Goal: Information Seeking & Learning: Learn about a topic

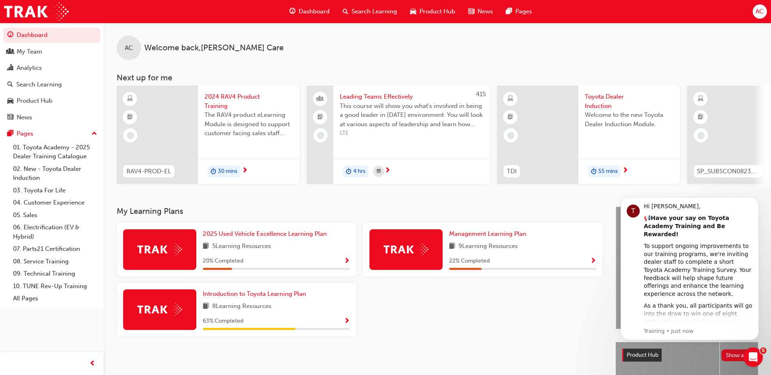
click at [221, 104] on span "2024 RAV4 Product Training" at bounding box center [248, 101] width 89 height 18
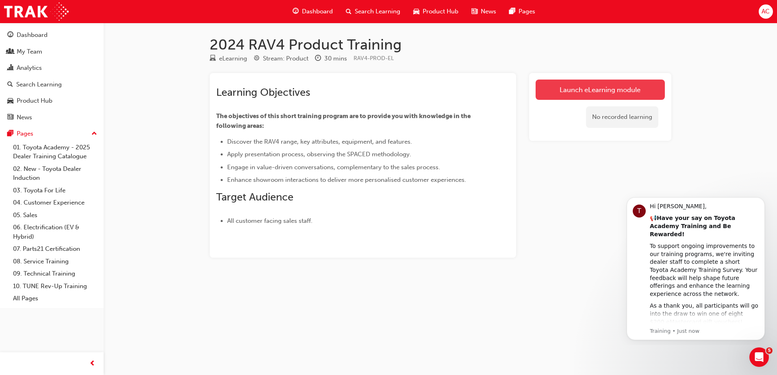
click at [595, 93] on link "Launch eLearning module" at bounding box center [599, 90] width 129 height 20
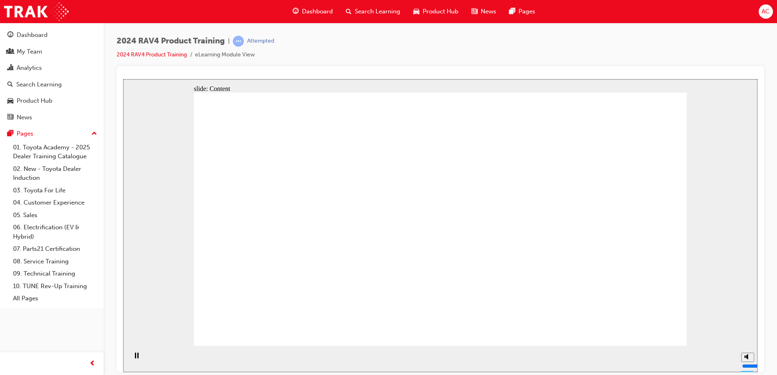
drag, startPoint x: 548, startPoint y: 255, endPoint x: 568, endPoint y: 261, distance: 19.9
drag, startPoint x: 613, startPoint y: 230, endPoint x: 544, endPoint y: 266, distance: 77.6
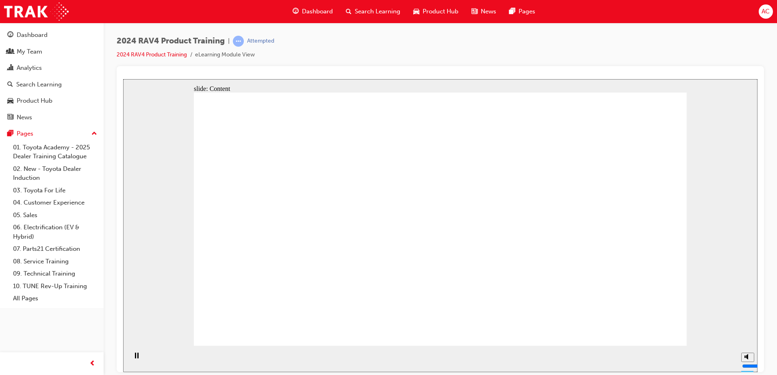
drag, startPoint x: 303, startPoint y: 181, endPoint x: 294, endPoint y: 196, distance: 17.4
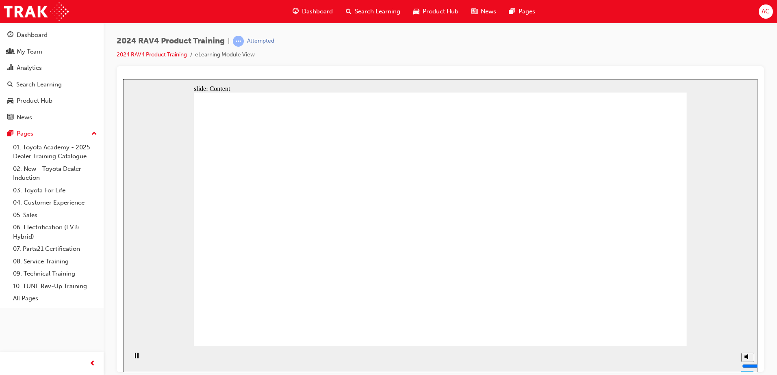
drag, startPoint x: 308, startPoint y: 234, endPoint x: 353, endPoint y: 229, distance: 45.1
drag, startPoint x: 308, startPoint y: 178, endPoint x: 311, endPoint y: 180, distance: 4.3
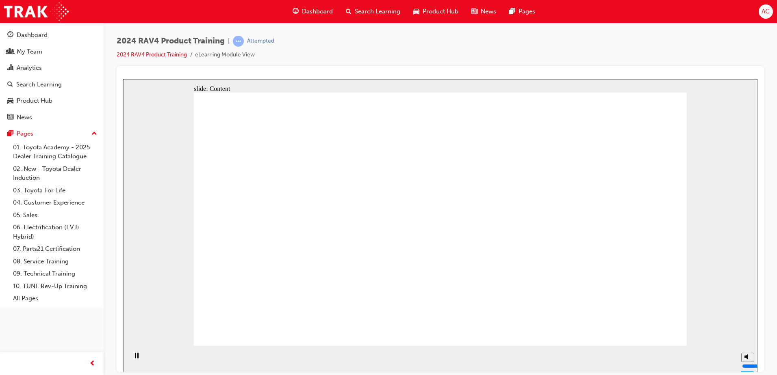
drag, startPoint x: 385, startPoint y: 221, endPoint x: 409, endPoint y: 256, distance: 42.6
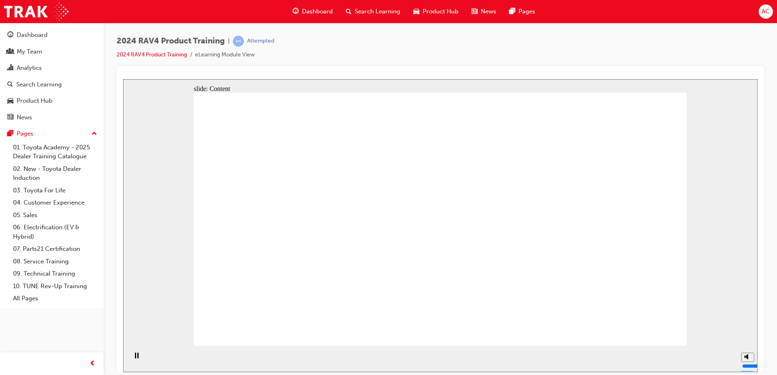
drag, startPoint x: 556, startPoint y: 280, endPoint x: 569, endPoint y: 283, distance: 12.9
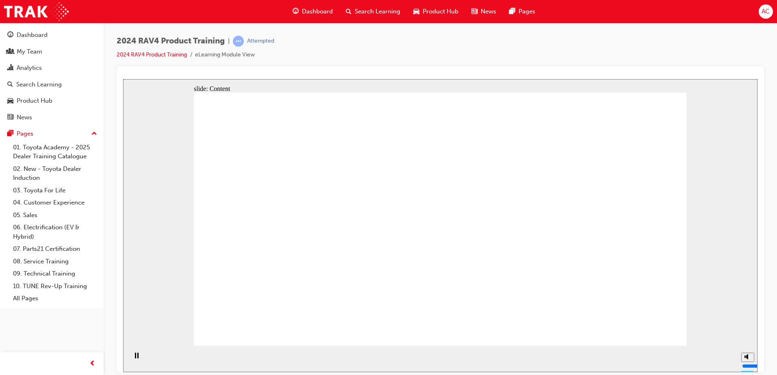
drag, startPoint x: 440, startPoint y: 193, endPoint x: 436, endPoint y: 203, distance: 10.6
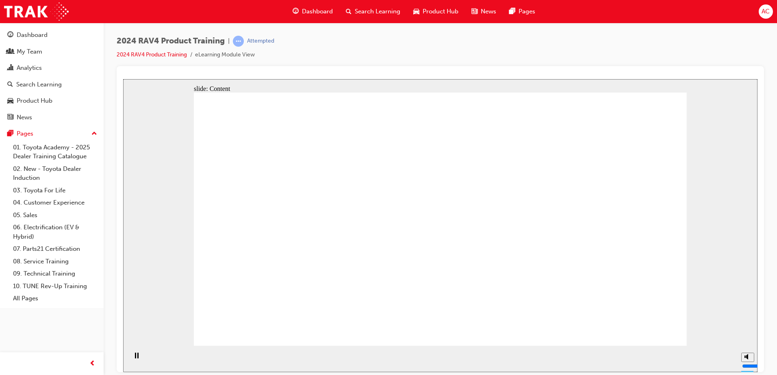
drag, startPoint x: 349, startPoint y: 220, endPoint x: 394, endPoint y: 215, distance: 44.6
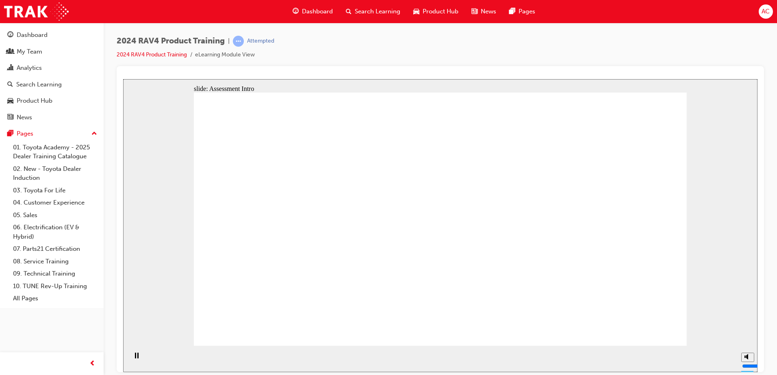
radio input "true"
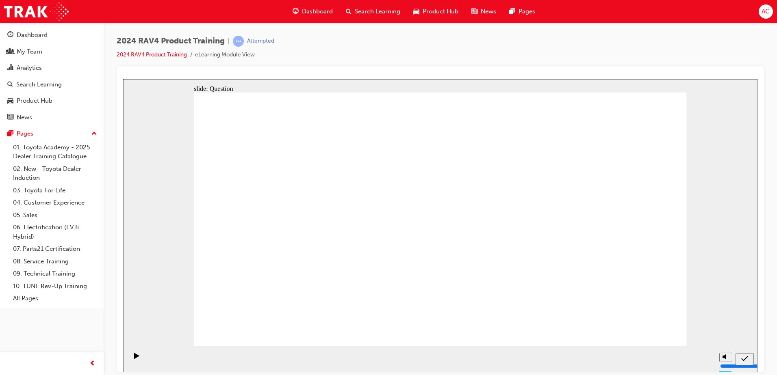
radio input "true"
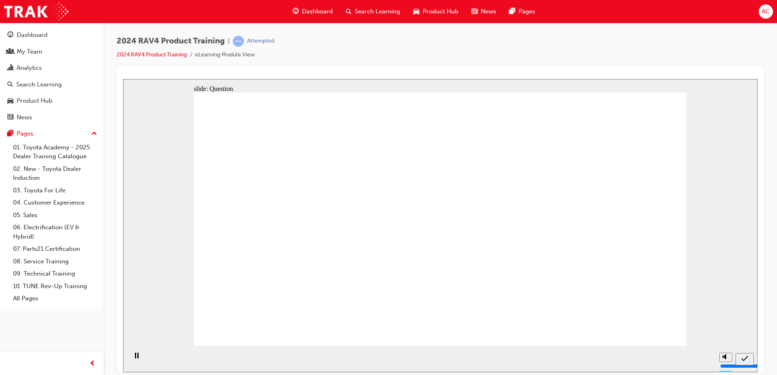
radio input "true"
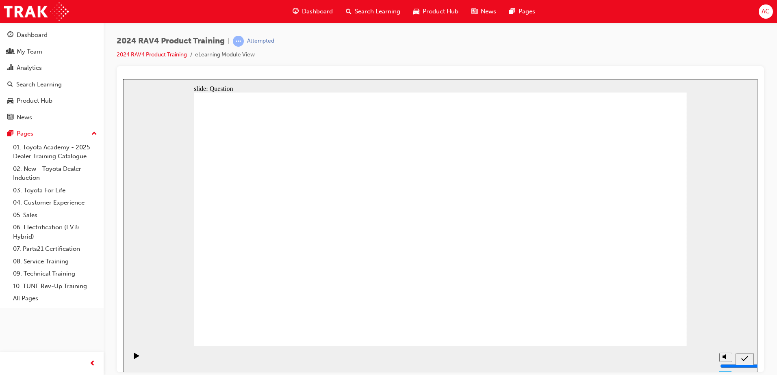
drag, startPoint x: 641, startPoint y: 321, endPoint x: 642, endPoint y: 327, distance: 6.9
drag, startPoint x: 440, startPoint y: 271, endPoint x: 441, endPoint y: 261, distance: 9.8
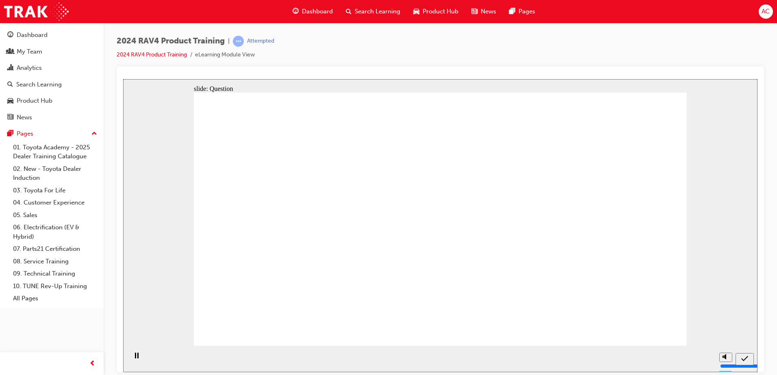
drag, startPoint x: 562, startPoint y: 287, endPoint x: 553, endPoint y: 254, distance: 34.6
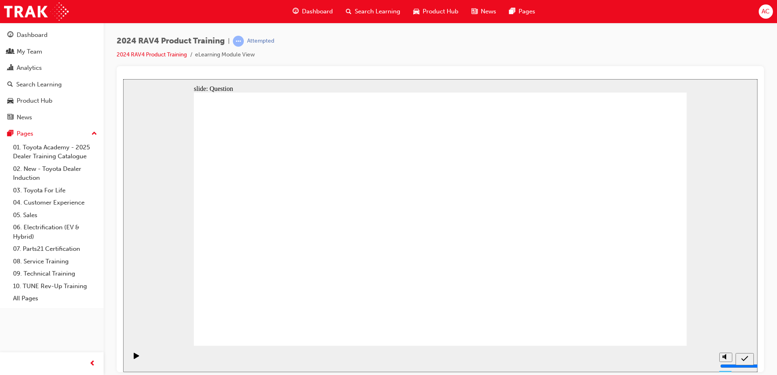
drag, startPoint x: 282, startPoint y: 199, endPoint x: 305, endPoint y: 270, distance: 74.0
drag, startPoint x: 395, startPoint y: 216, endPoint x: 418, endPoint y: 272, distance: 60.5
drag, startPoint x: 481, startPoint y: 206, endPoint x: 494, endPoint y: 271, distance: 66.1
drag, startPoint x: 574, startPoint y: 230, endPoint x: 610, endPoint y: 318, distance: 94.9
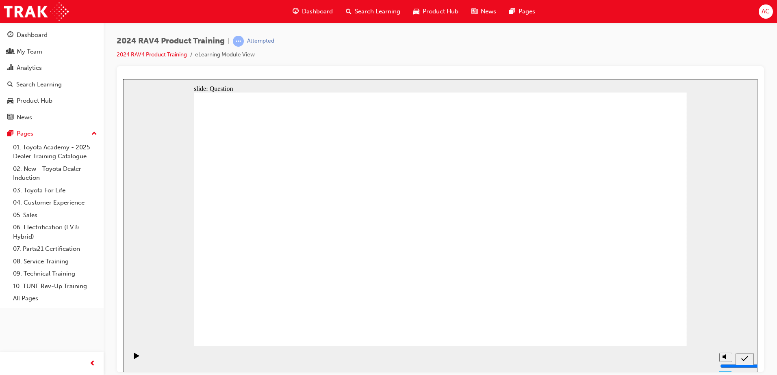
radio input "true"
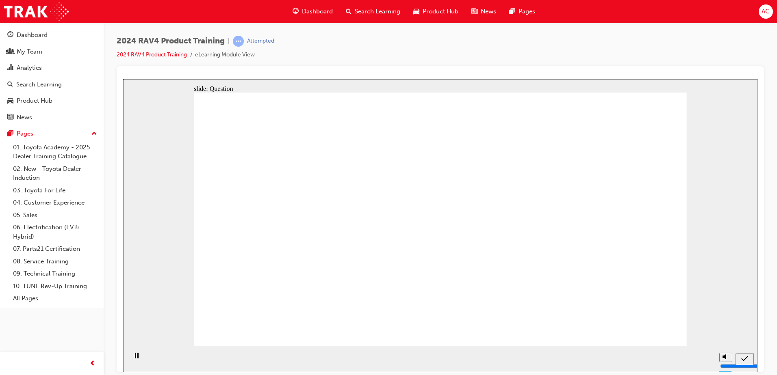
radio input "true"
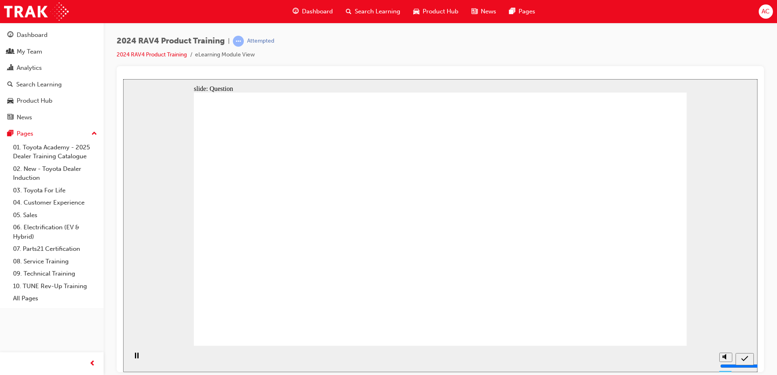
radio input "true"
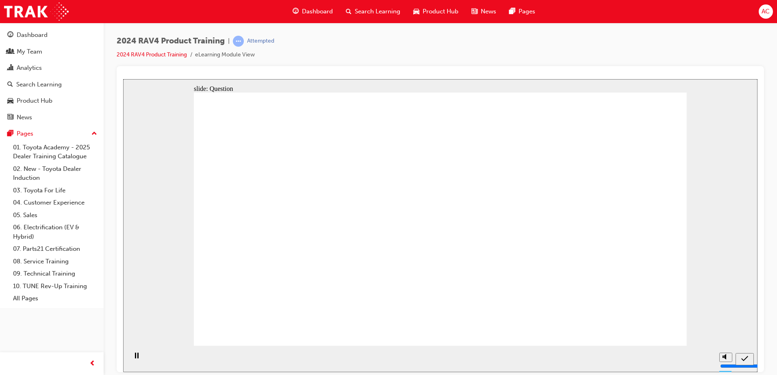
radio input "true"
drag, startPoint x: 470, startPoint y: 209, endPoint x: 434, endPoint y: 249, distance: 54.4
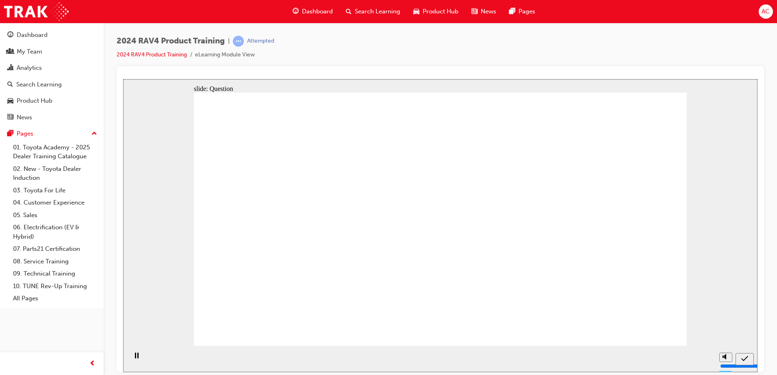
drag, startPoint x: 401, startPoint y: 213, endPoint x: 312, endPoint y: 277, distance: 109.8
drag, startPoint x: 285, startPoint y: 199, endPoint x: 401, endPoint y: 287, distance: 145.0
drag, startPoint x: 602, startPoint y: 226, endPoint x: 592, endPoint y: 280, distance: 55.3
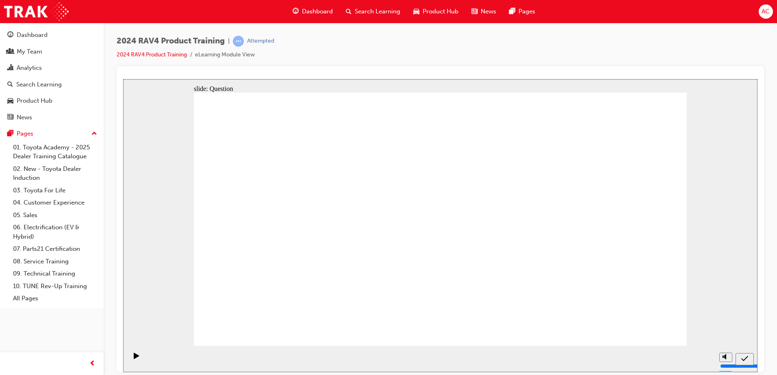
radio input "true"
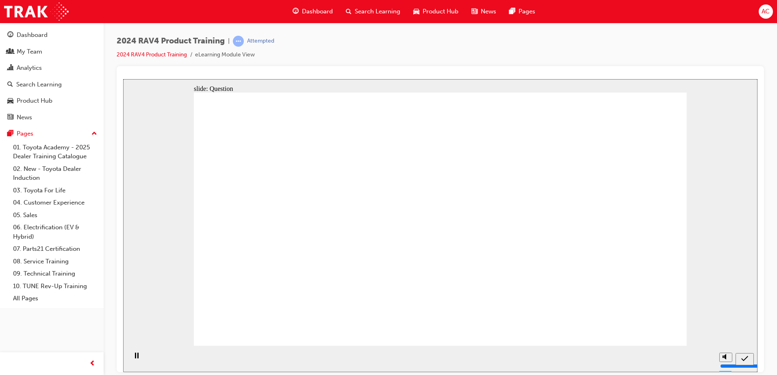
radio input "true"
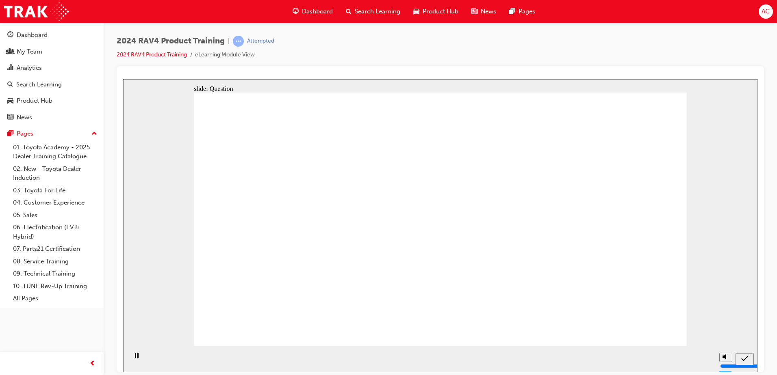
radio input "true"
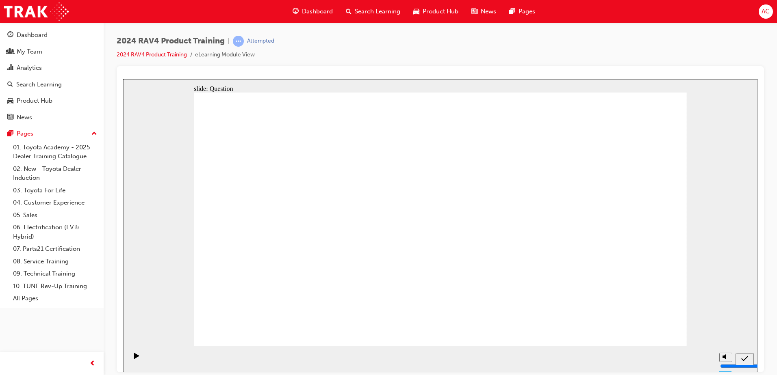
drag, startPoint x: 291, startPoint y: 190, endPoint x: 319, endPoint y: 269, distance: 83.7
drag, startPoint x: 574, startPoint y: 199, endPoint x: 383, endPoint y: 288, distance: 211.0
drag, startPoint x: 287, startPoint y: 280, endPoint x: 479, endPoint y: 275, distance: 192.6
drag, startPoint x: 404, startPoint y: 197, endPoint x: 580, endPoint y: 266, distance: 189.4
drag, startPoint x: 426, startPoint y: 242, endPoint x: 294, endPoint y: 295, distance: 142.7
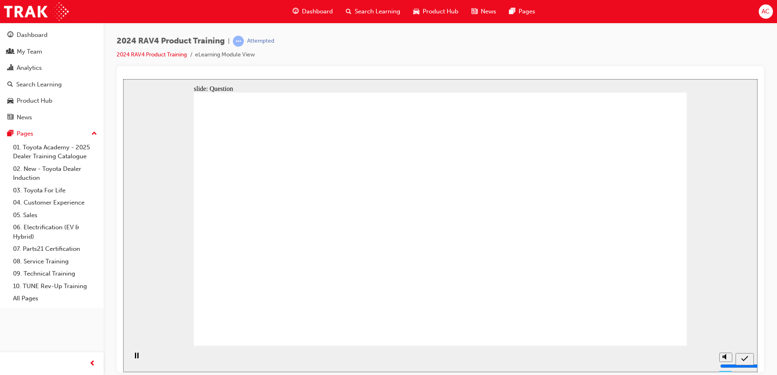
radio input "false"
radio input "true"
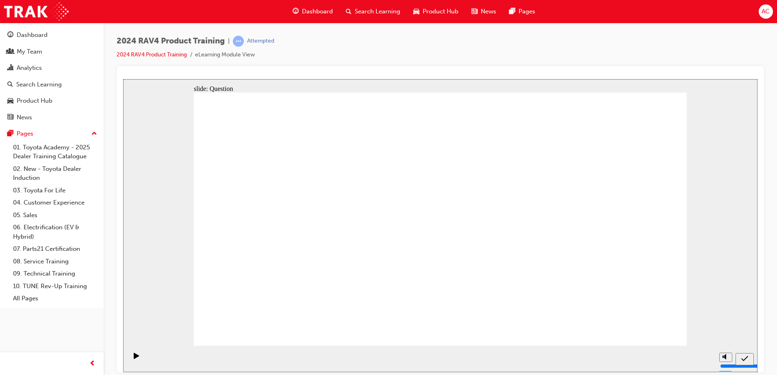
radio input "true"
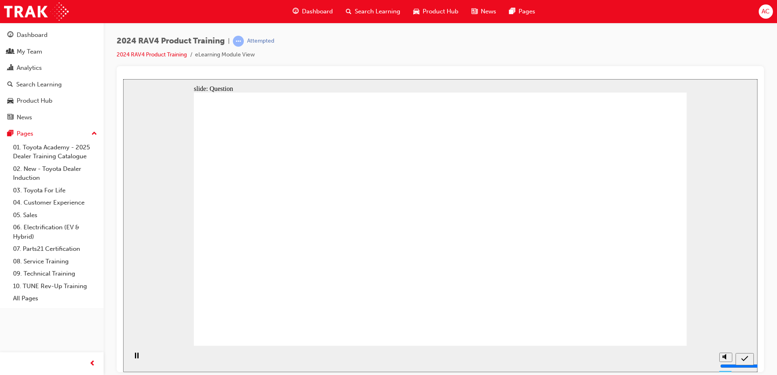
radio input "true"
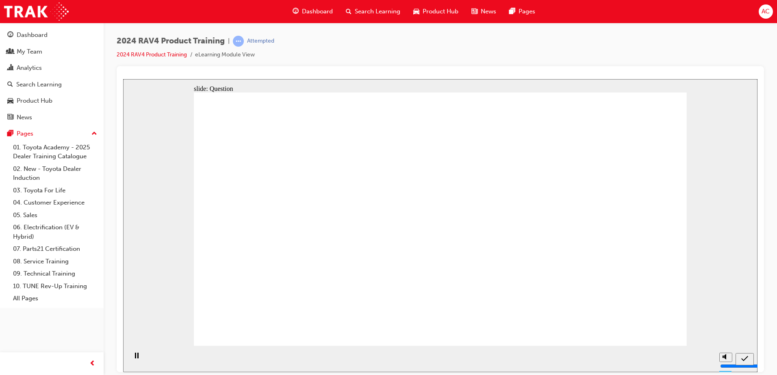
radio input "true"
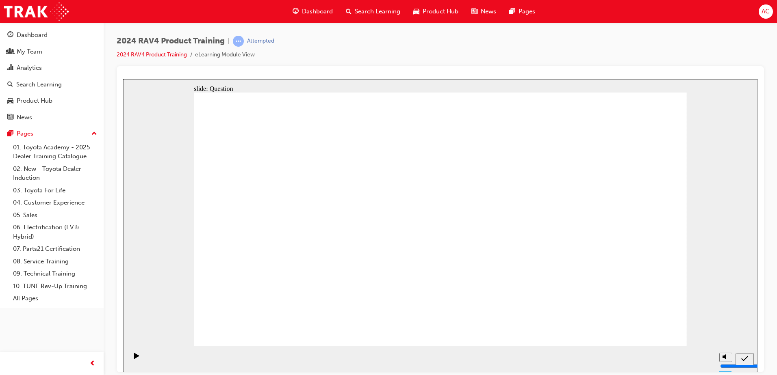
drag, startPoint x: 592, startPoint y: 202, endPoint x: 399, endPoint y: 275, distance: 206.4
drag, startPoint x: 288, startPoint y: 195, endPoint x: 509, endPoint y: 278, distance: 236.4
drag, startPoint x: 479, startPoint y: 209, endPoint x: 309, endPoint y: 295, distance: 190.4
drag, startPoint x: 365, startPoint y: 225, endPoint x: 397, endPoint y: 222, distance: 32.6
drag, startPoint x: 408, startPoint y: 223, endPoint x: 594, endPoint y: 315, distance: 206.6
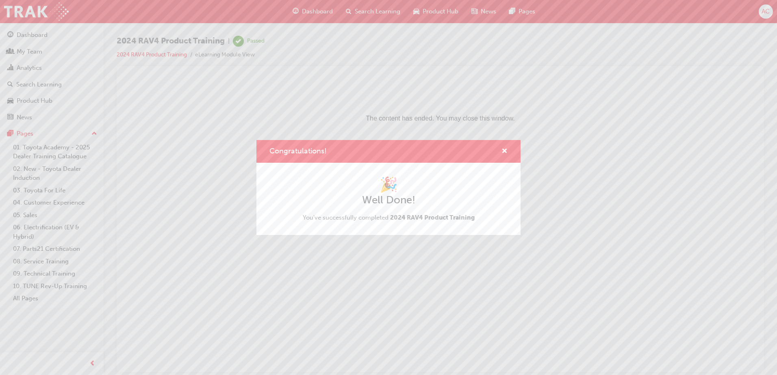
click at [438, 253] on div "Congratulations! 🎉 Well Done! You've successfully completed 2024 RAV4 Product T…" at bounding box center [388, 187] width 777 height 375
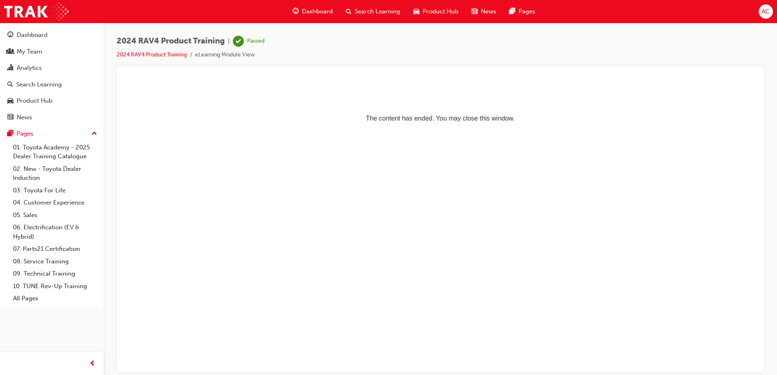
click at [372, 15] on span "Search Learning" at bounding box center [378, 11] width 46 height 9
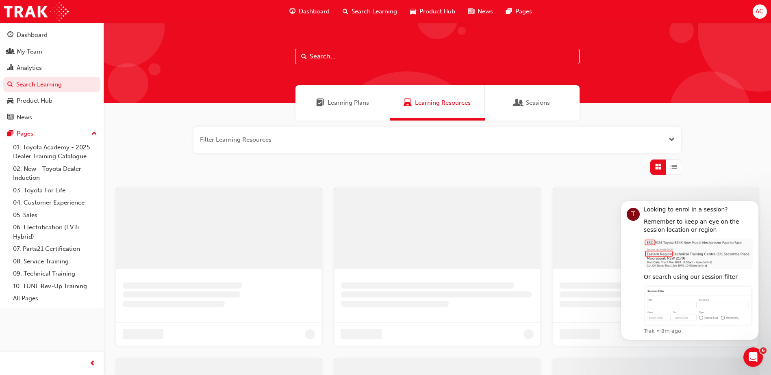
click at [358, 65] on div at bounding box center [437, 63] width 667 height 80
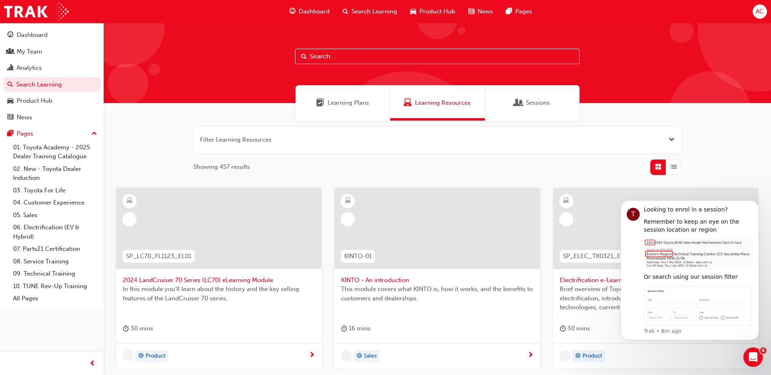
click at [357, 56] on input "text" at bounding box center [437, 56] width 284 height 15
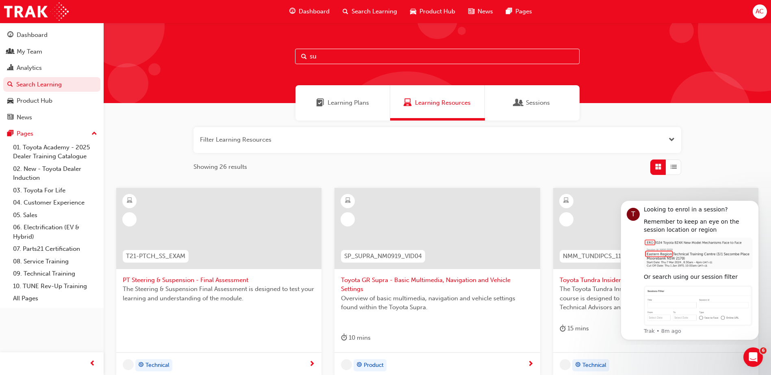
type input "s"
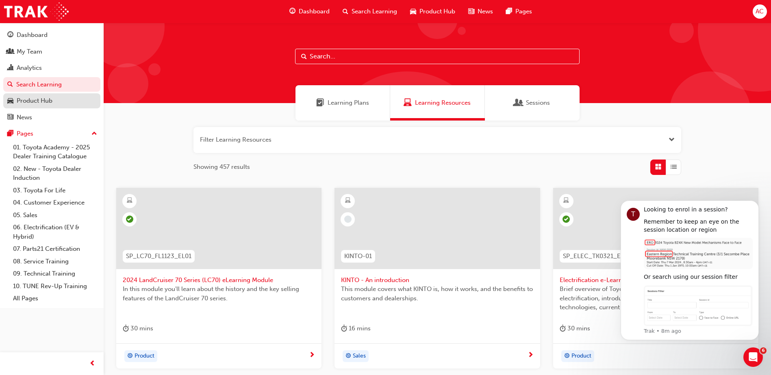
click at [30, 99] on div "Product Hub" at bounding box center [35, 100] width 36 height 9
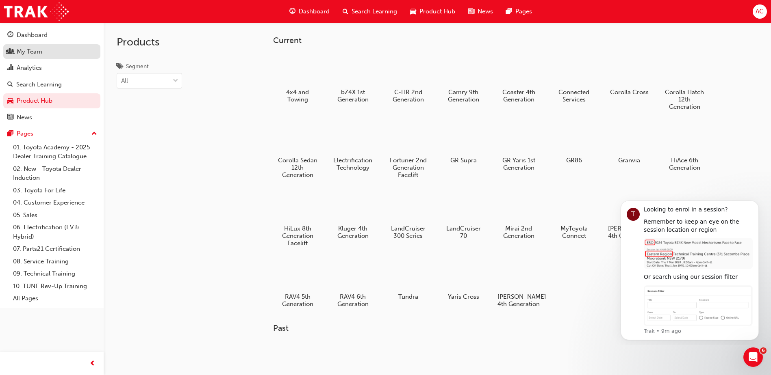
click at [34, 55] on div "My Team" at bounding box center [30, 51] width 26 height 9
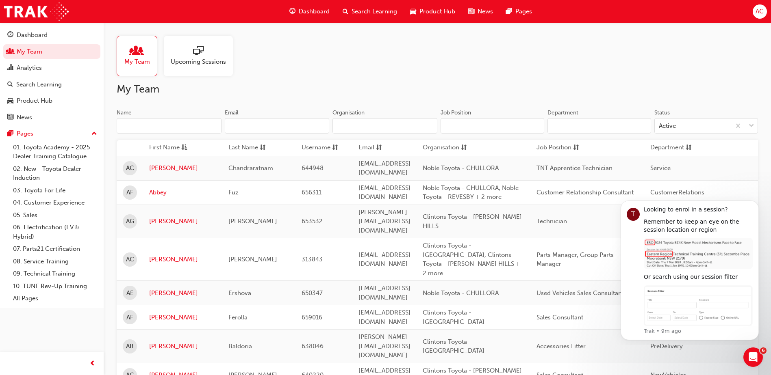
click at [379, 10] on span "Search Learning" at bounding box center [374, 11] width 46 height 9
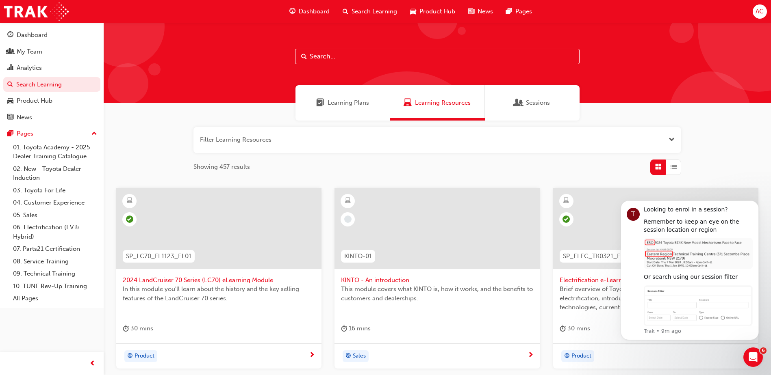
click at [320, 52] on input "text" at bounding box center [437, 56] width 284 height 15
type input "2024 corolla"
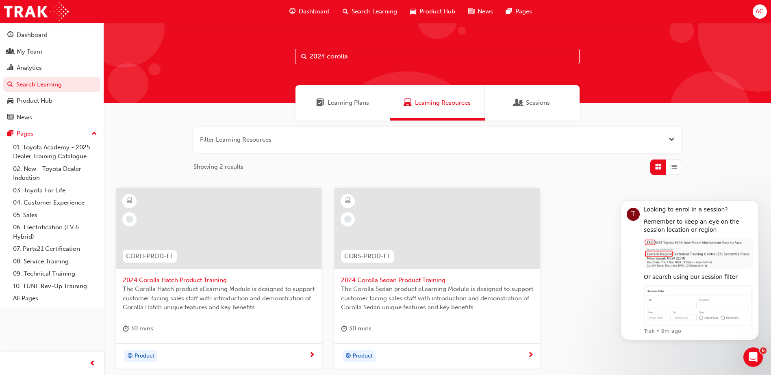
click at [184, 282] on span "2024 Corolla Hatch Product Training" at bounding box center [219, 280] width 192 height 9
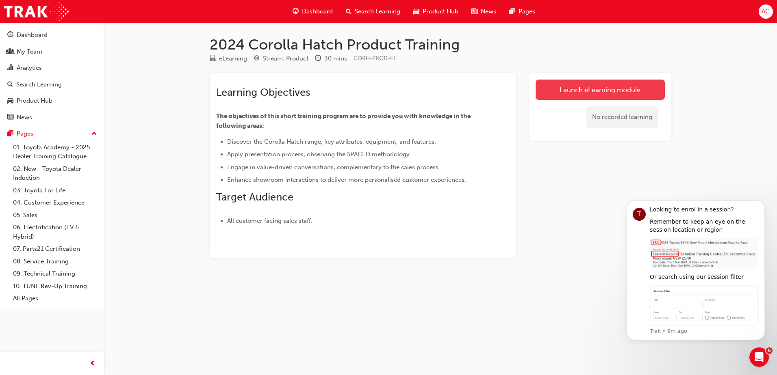
click at [566, 97] on link "Launch eLearning module" at bounding box center [599, 90] width 129 height 20
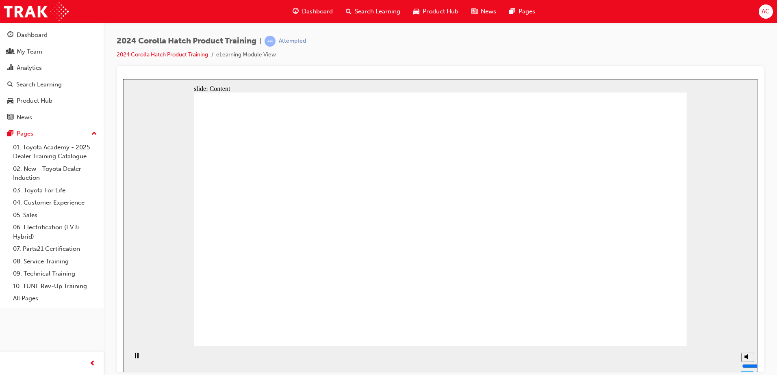
drag, startPoint x: 306, startPoint y: 214, endPoint x: 297, endPoint y: 223, distance: 13.2
drag, startPoint x: 273, startPoint y: 236, endPoint x: 274, endPoint y: 241, distance: 4.9
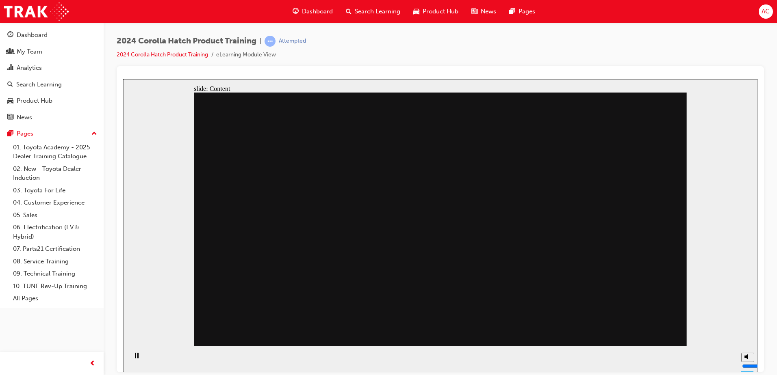
drag, startPoint x: 535, startPoint y: 178, endPoint x: 556, endPoint y: 211, distance: 39.5
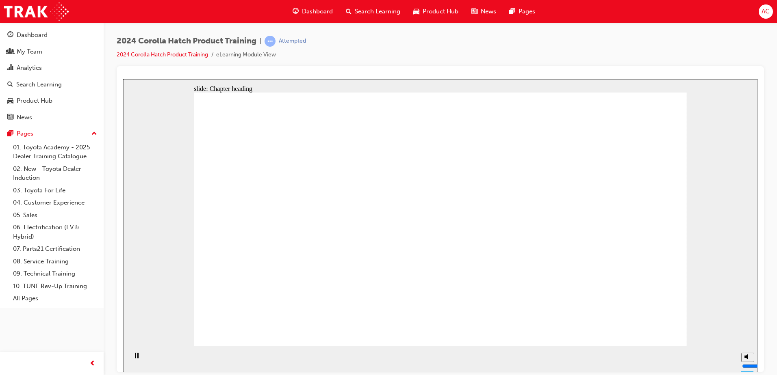
drag, startPoint x: 389, startPoint y: 224, endPoint x: 434, endPoint y: 224, distance: 45.1
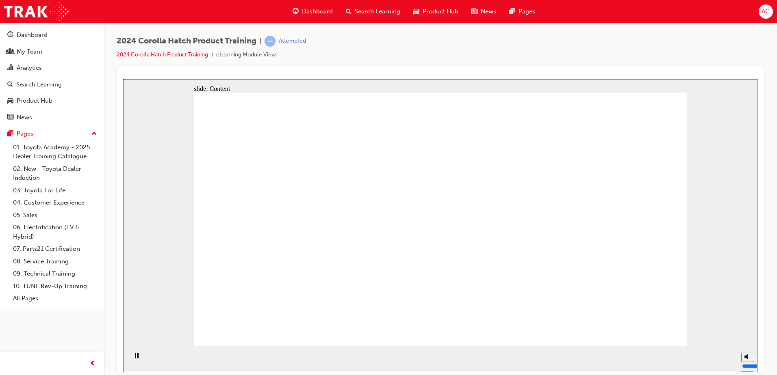
drag, startPoint x: 278, startPoint y: 235, endPoint x: 253, endPoint y: 185, distance: 55.6
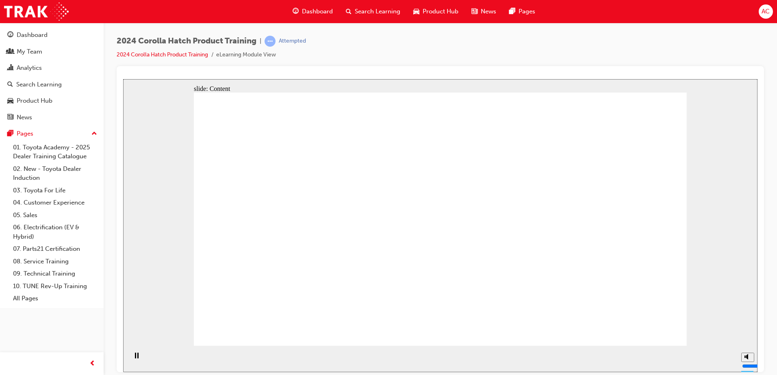
drag, startPoint x: 386, startPoint y: 192, endPoint x: 330, endPoint y: 224, distance: 64.4
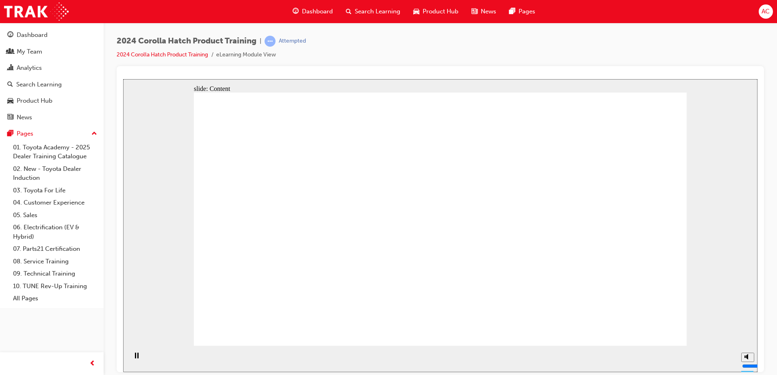
drag, startPoint x: 297, startPoint y: 235, endPoint x: 273, endPoint y: 212, distance: 33.0
drag, startPoint x: 353, startPoint y: 237, endPoint x: 345, endPoint y: 236, distance: 8.6
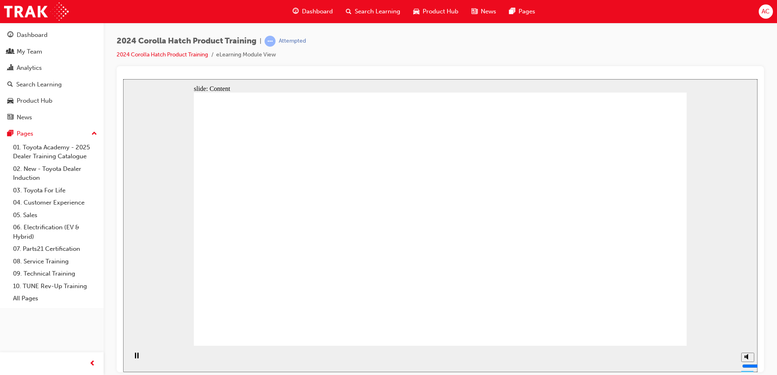
drag, startPoint x: 285, startPoint y: 234, endPoint x: 286, endPoint y: 239, distance: 4.6
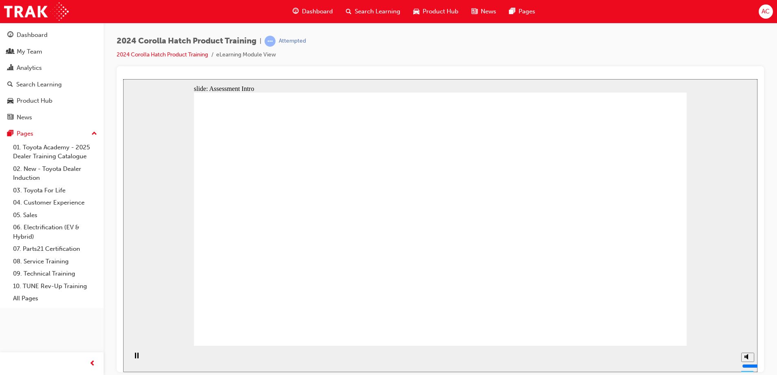
radio input "true"
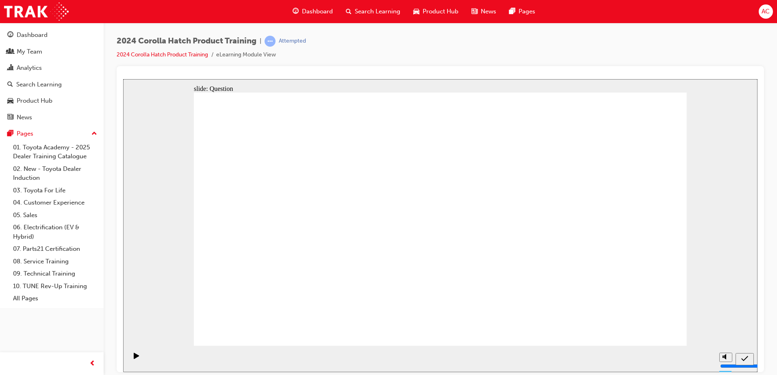
radio input "true"
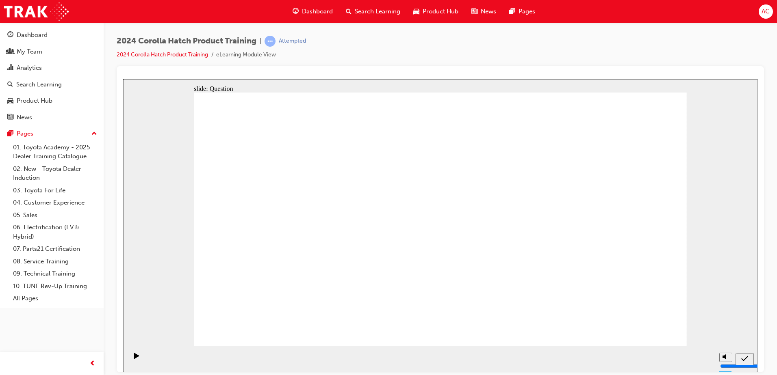
radio input "true"
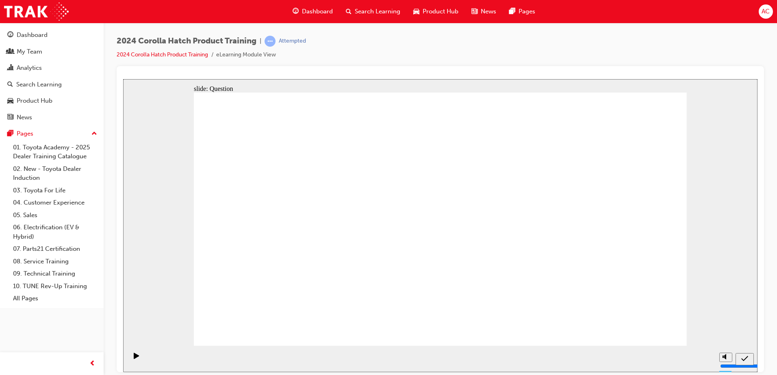
radio input "true"
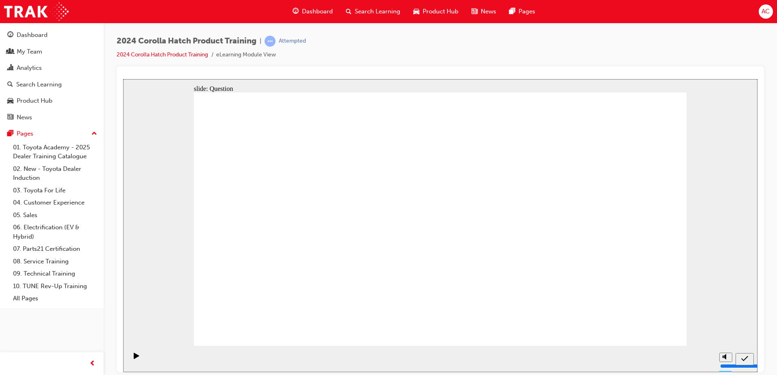
drag, startPoint x: 365, startPoint y: 205, endPoint x: 276, endPoint y: 281, distance: 116.7
drag, startPoint x: 285, startPoint y: 211, endPoint x: 394, endPoint y: 293, distance: 135.5
drag, startPoint x: 533, startPoint y: 204, endPoint x: 428, endPoint y: 286, distance: 133.2
drag, startPoint x: 438, startPoint y: 204, endPoint x: 529, endPoint y: 299, distance: 131.1
drag, startPoint x: 626, startPoint y: 210, endPoint x: 637, endPoint y: 304, distance: 94.1
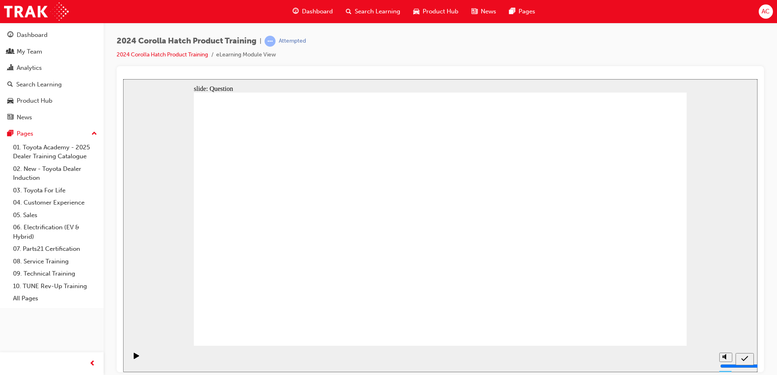
radio input "true"
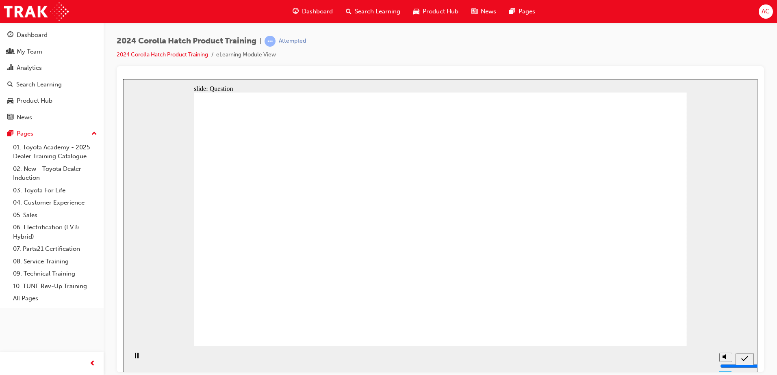
radio input "true"
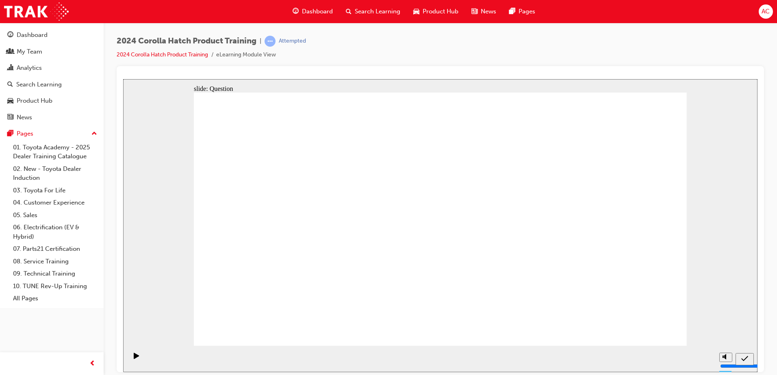
radio input "true"
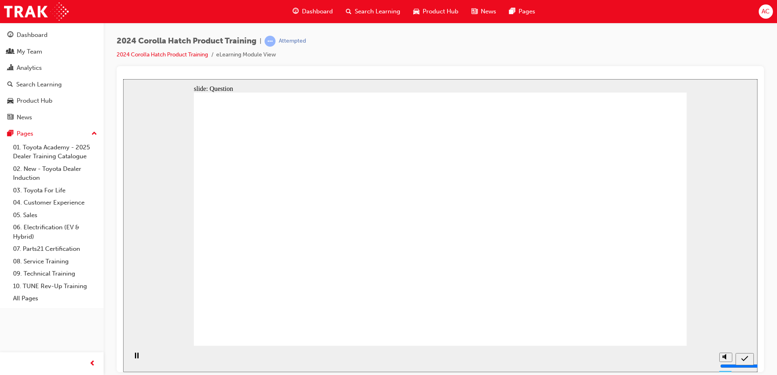
radio input "true"
drag, startPoint x: 279, startPoint y: 195, endPoint x: 271, endPoint y: 271, distance: 75.6
drag, startPoint x: 290, startPoint y: 278, endPoint x: 295, endPoint y: 202, distance: 76.5
drag, startPoint x: 386, startPoint y: 198, endPoint x: 320, endPoint y: 262, distance: 91.4
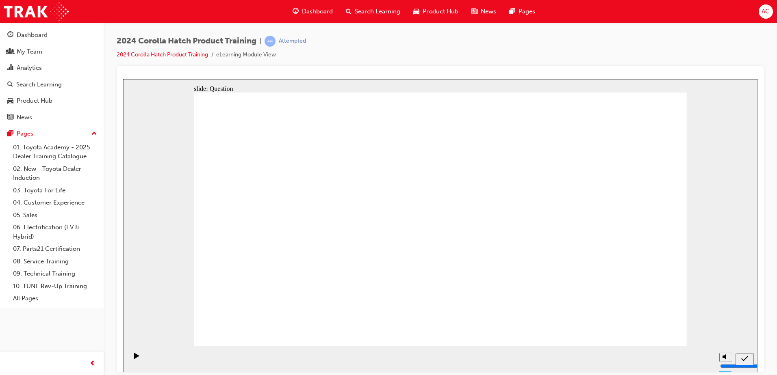
drag, startPoint x: 441, startPoint y: 201, endPoint x: 540, endPoint y: 278, distance: 125.6
drag, startPoint x: 618, startPoint y: 198, endPoint x: 611, endPoint y: 277, distance: 78.7
drag, startPoint x: 534, startPoint y: 204, endPoint x: 457, endPoint y: 284, distance: 110.6
drag, startPoint x: 297, startPoint y: 202, endPoint x: 384, endPoint y: 282, distance: 119.0
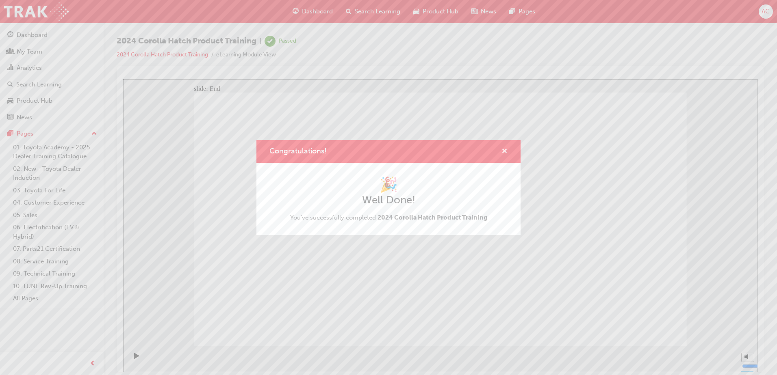
click at [507, 150] on span "cross-icon" at bounding box center [504, 151] width 6 height 7
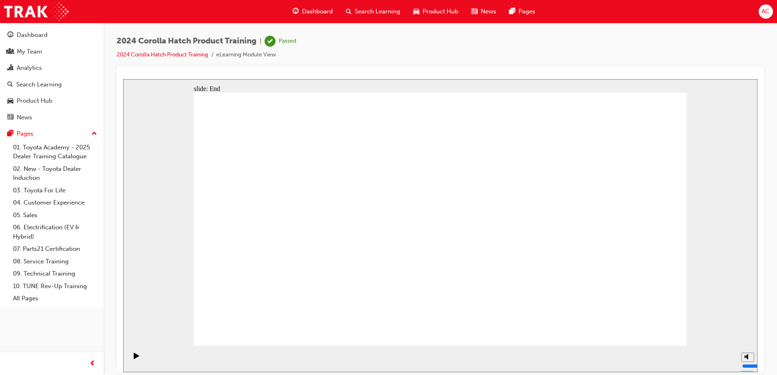
click at [360, 13] on span "Search Learning" at bounding box center [378, 11] width 46 height 9
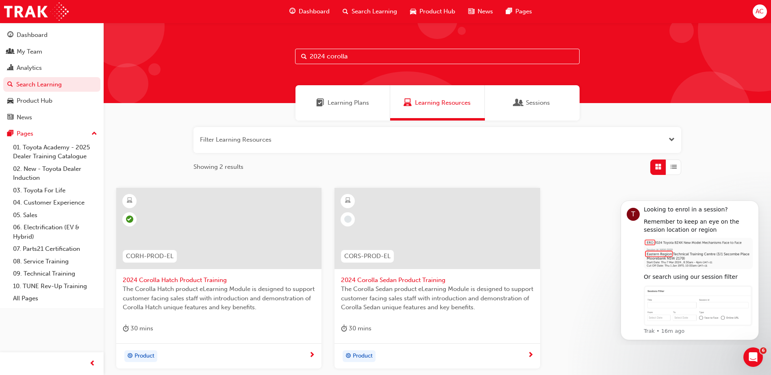
click at [340, 55] on input "2024 corolla" at bounding box center [437, 56] width 284 height 15
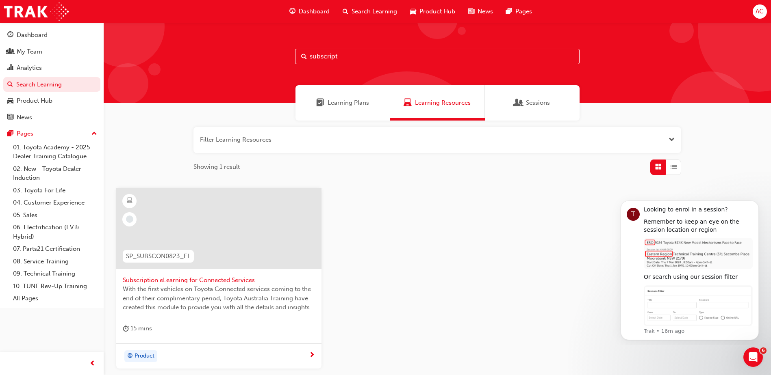
type input "subscript"
click at [238, 254] on div at bounding box center [218, 228] width 205 height 81
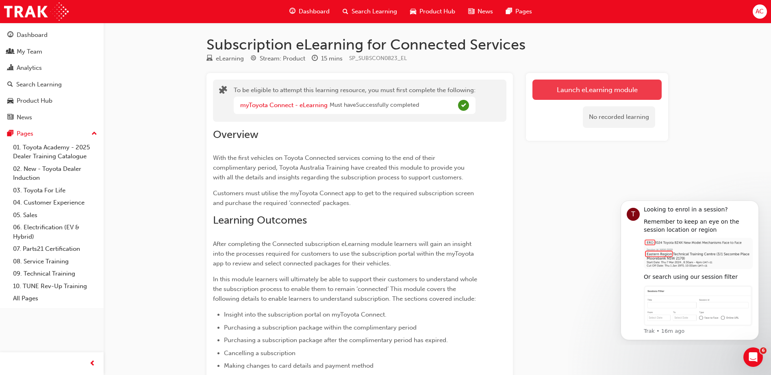
click at [581, 92] on link "Launch eLearning module" at bounding box center [596, 90] width 129 height 20
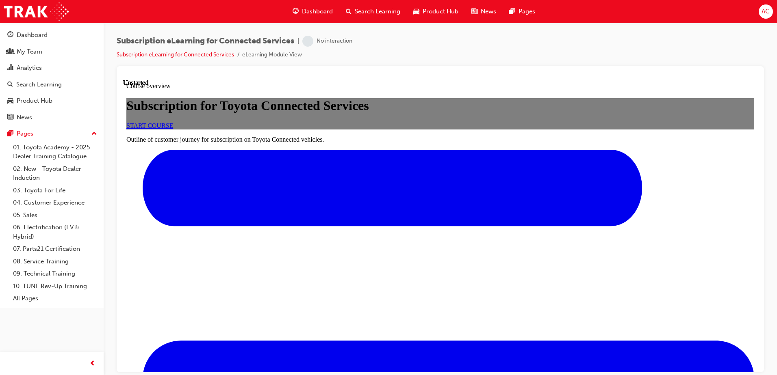
click at [173, 129] on span "START COURSE" at bounding box center [149, 125] width 47 height 7
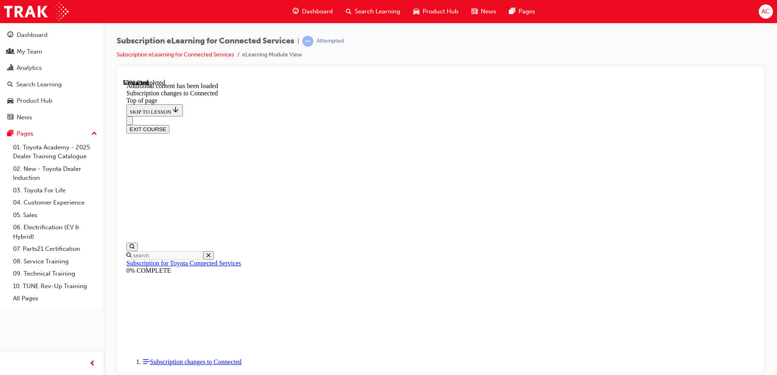
scroll to position [981, 0]
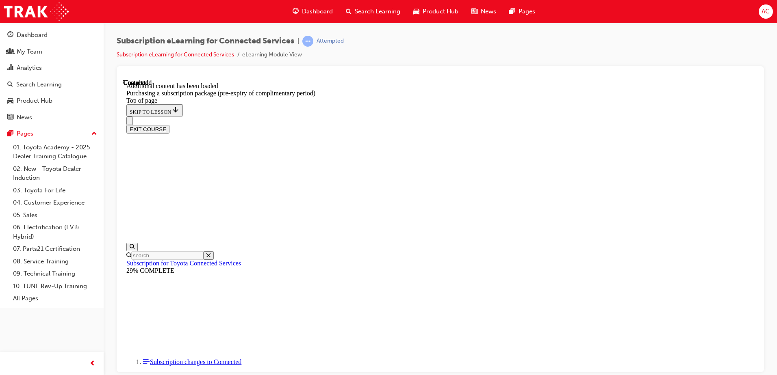
scroll to position [915, 0]
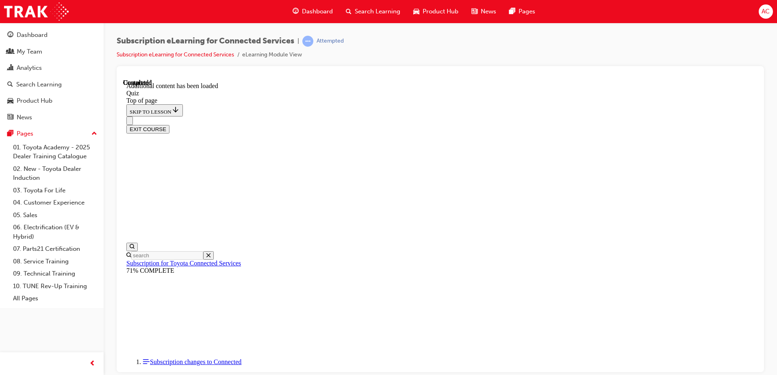
scroll to position [25, 0]
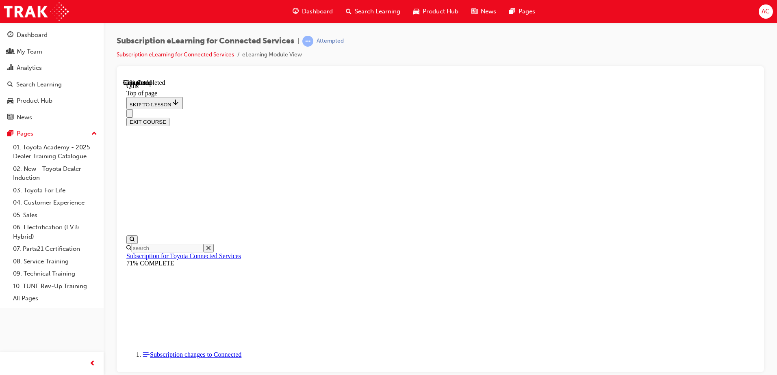
scroll to position [25, 0]
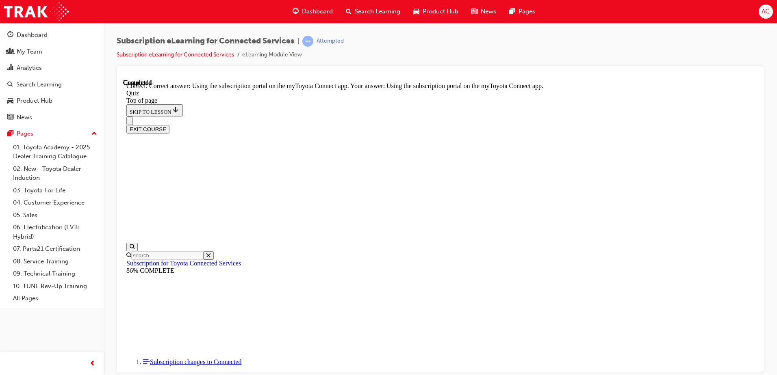
scroll to position [102, 0]
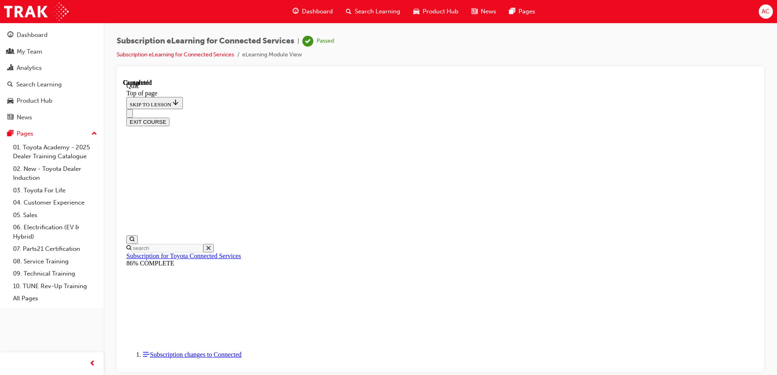
scroll to position [148, 0]
click at [714, 117] on div "EXIT COURSE" at bounding box center [440, 121] width 628 height 9
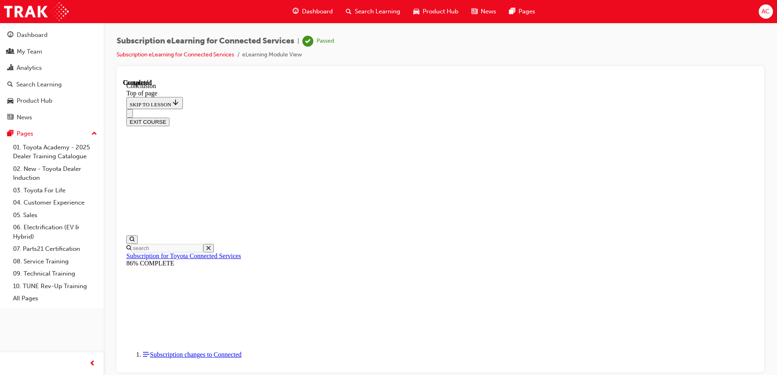
click at [169, 117] on button "EXIT COURSE" at bounding box center [147, 121] width 43 height 9
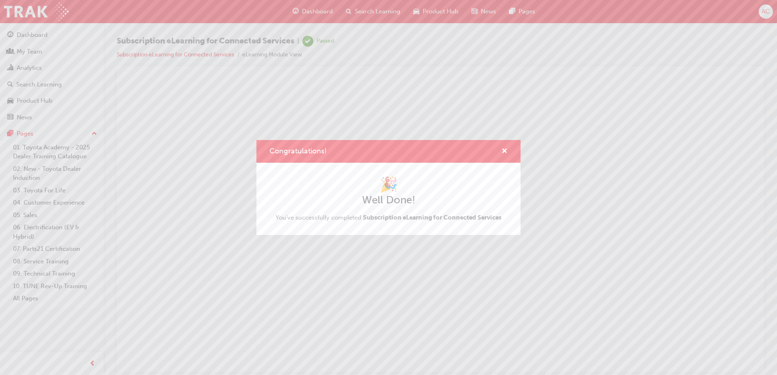
scroll to position [0, 0]
click at [507, 151] on span "cross-icon" at bounding box center [504, 151] width 6 height 7
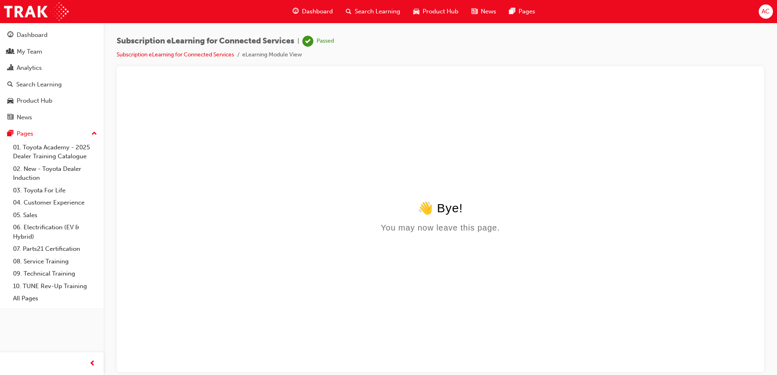
click at [366, 12] on span "Search Learning" at bounding box center [378, 11] width 46 height 9
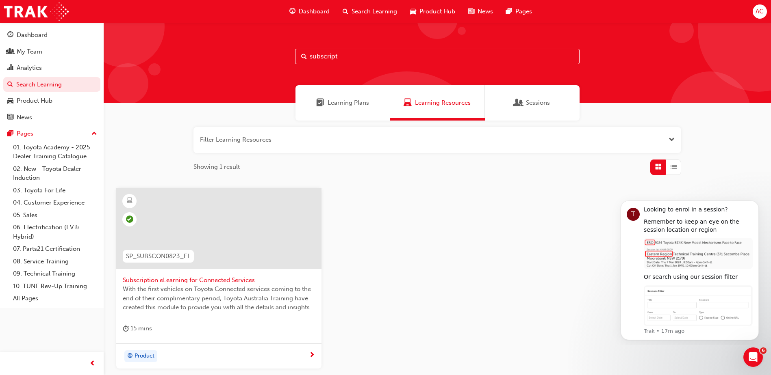
click at [360, 52] on input "subscript" at bounding box center [437, 56] width 284 height 15
click at [173, 63] on div "subscript" at bounding box center [437, 63] width 667 height 80
type input "2024 hilux"
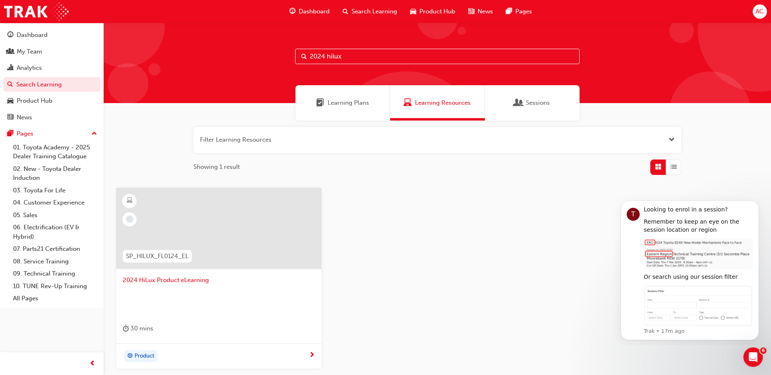
click at [210, 261] on div at bounding box center [218, 228] width 205 height 81
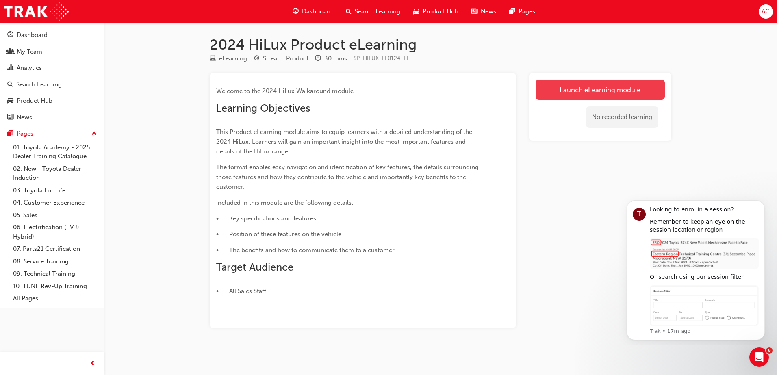
click at [573, 102] on div "No recorded learning" at bounding box center [599, 117] width 129 height 35
click at [577, 94] on link "Launch eLearning module" at bounding box center [599, 90] width 129 height 20
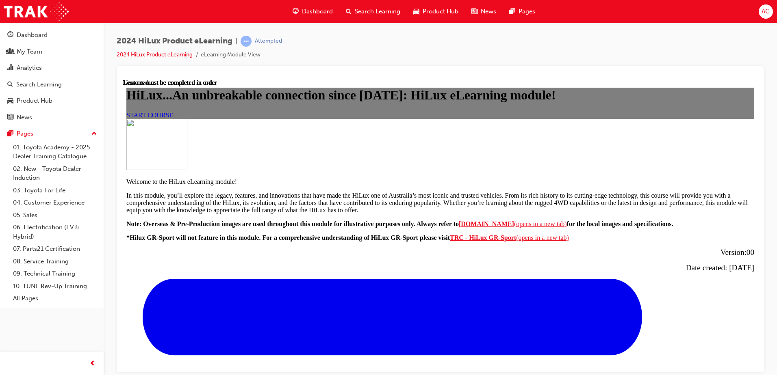
click at [173, 118] on span "START COURSE" at bounding box center [149, 114] width 47 height 7
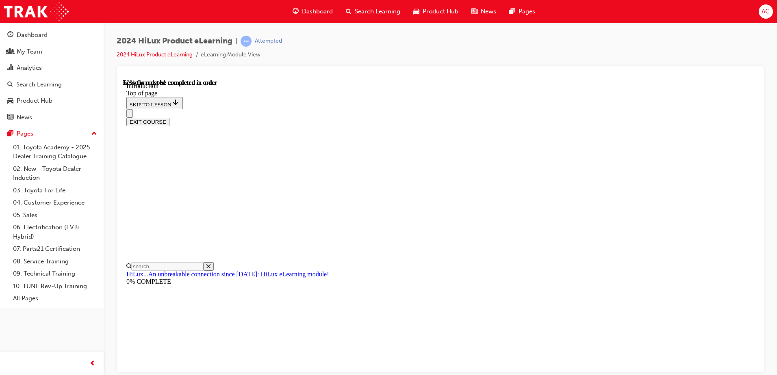
scroll to position [308, 0]
drag, startPoint x: 434, startPoint y: 178, endPoint x: 442, endPoint y: 180, distance: 8.1
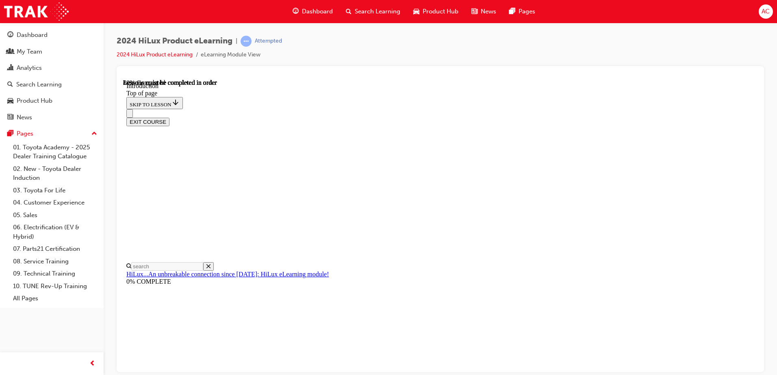
scroll to position [1231, 0]
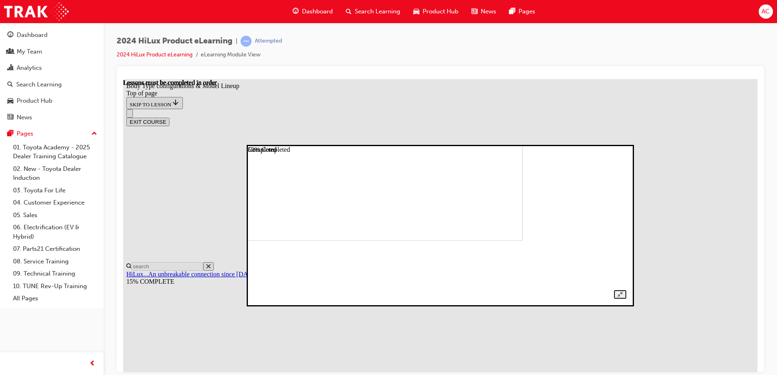
click at [465, 223] on img at bounding box center [343, 169] width 360 height 144
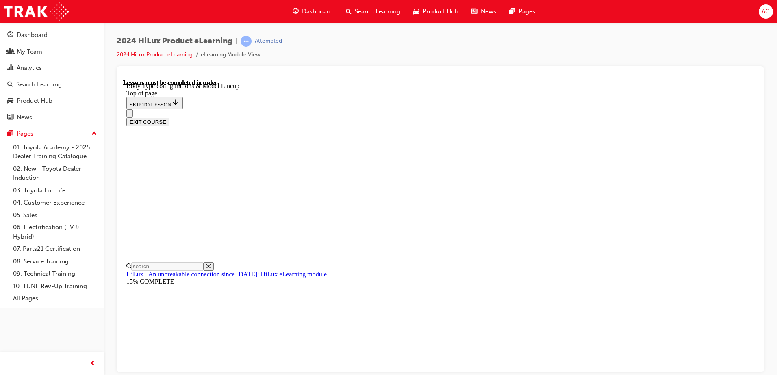
scroll to position [170, 0]
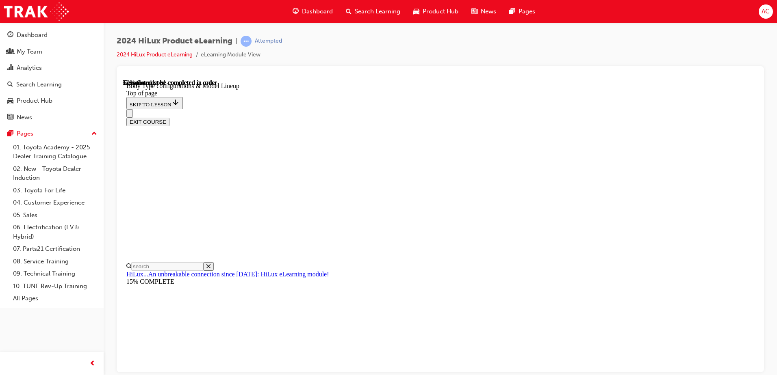
drag, startPoint x: 519, startPoint y: 254, endPoint x: 529, endPoint y: 254, distance: 9.3
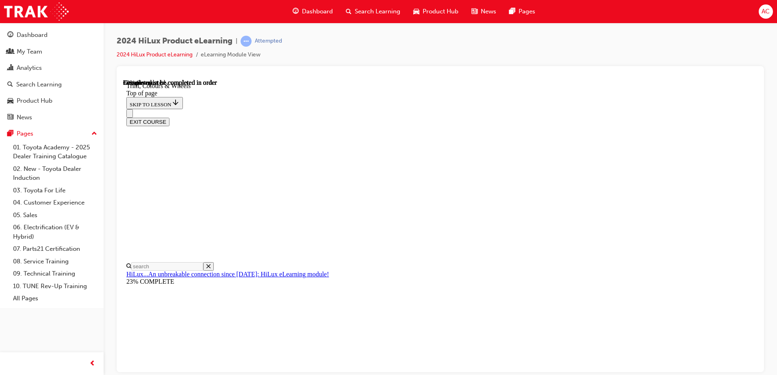
scroll to position [1105, 0]
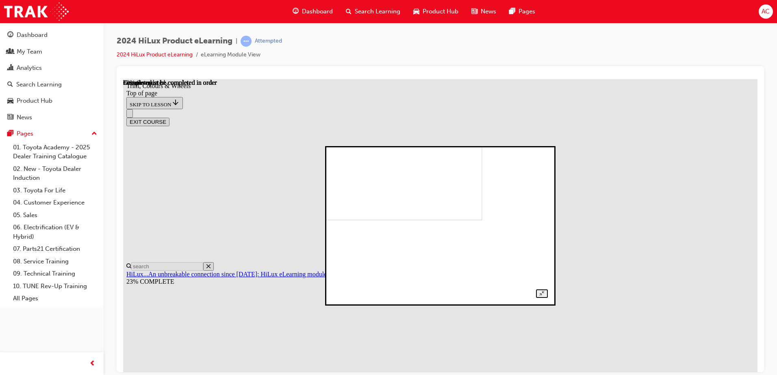
click at [548, 167] on div at bounding box center [440, 226] width 215 height 144
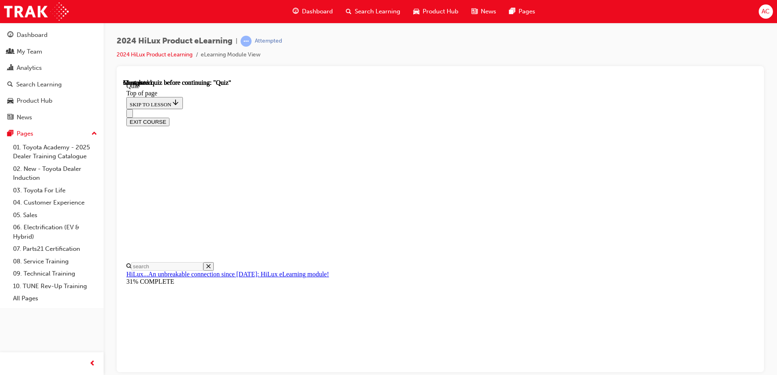
scroll to position [66, 0]
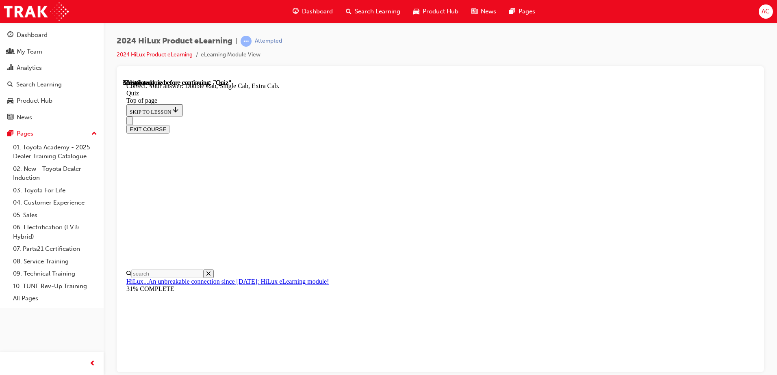
scroll to position [205, 0]
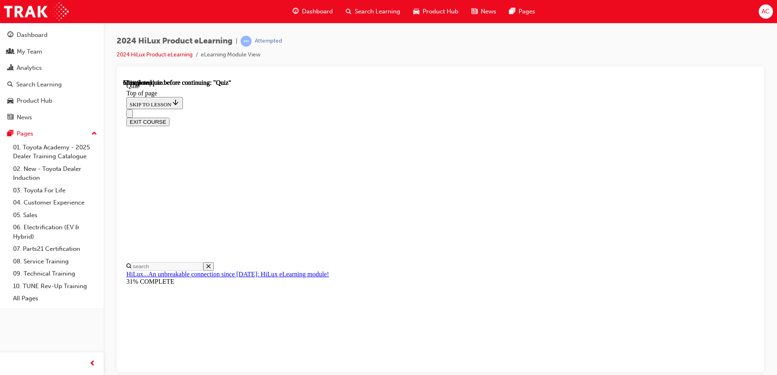
scroll to position [122, 0]
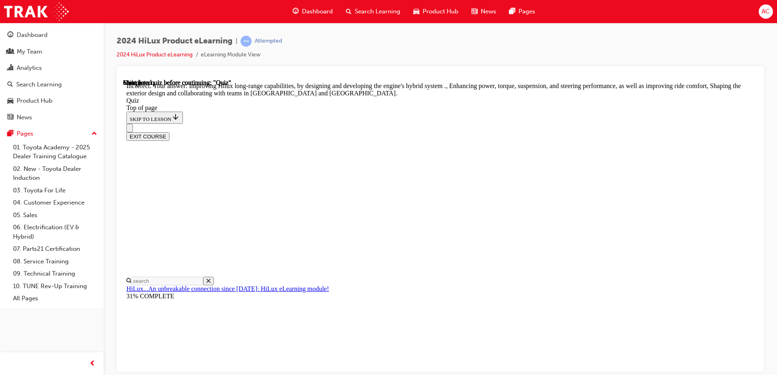
scroll to position [183, 0]
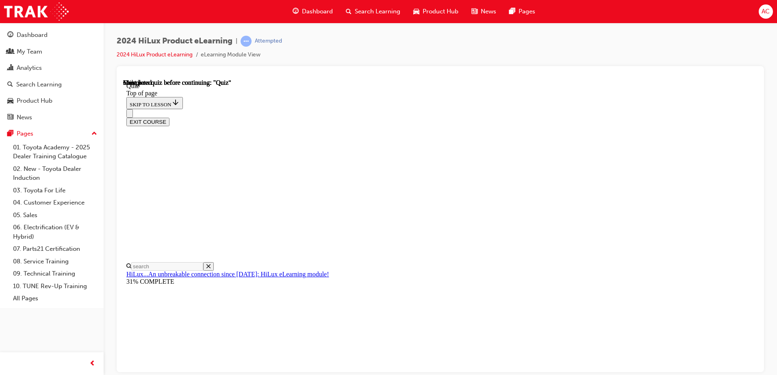
scroll to position [148, 0]
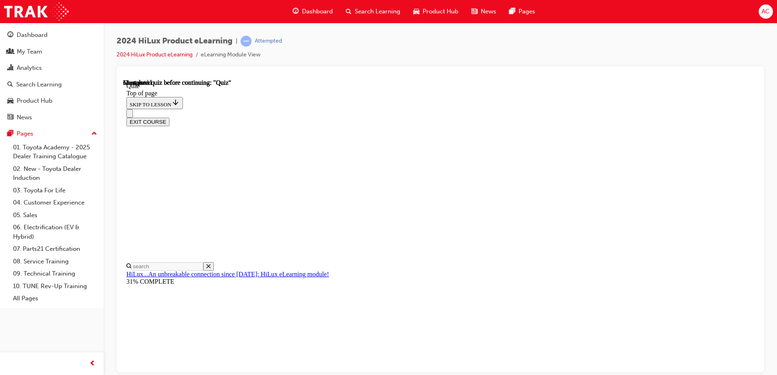
drag, startPoint x: 400, startPoint y: 248, endPoint x: 388, endPoint y: 183, distance: 66.4
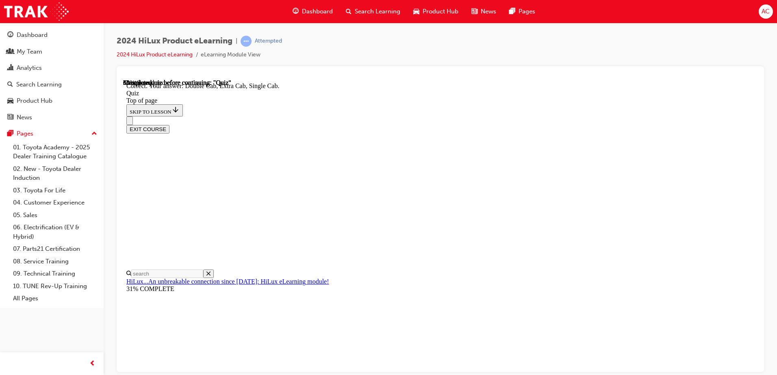
scroll to position [205, 0]
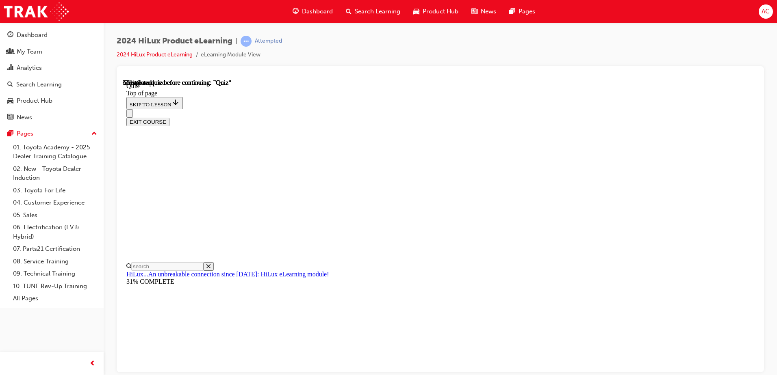
scroll to position [122, 0]
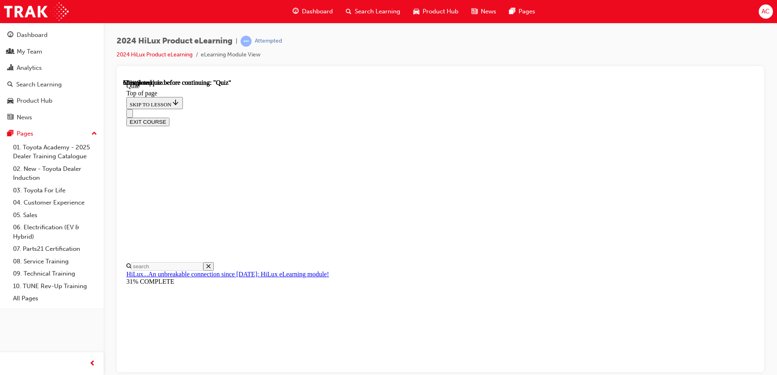
drag, startPoint x: 408, startPoint y: 224, endPoint x: 413, endPoint y: 227, distance: 5.9
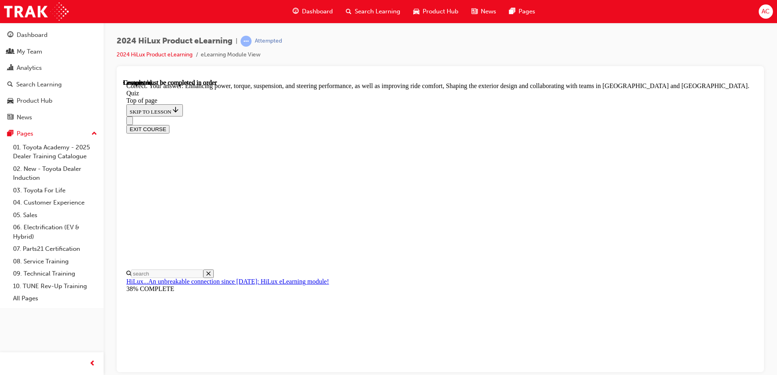
scroll to position [183, 0]
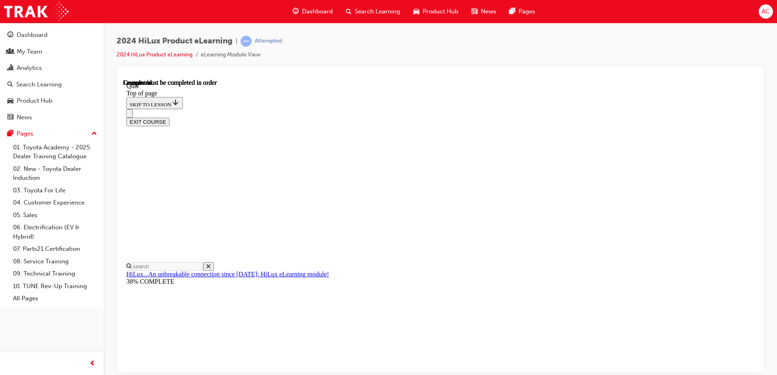
scroll to position [148, 0]
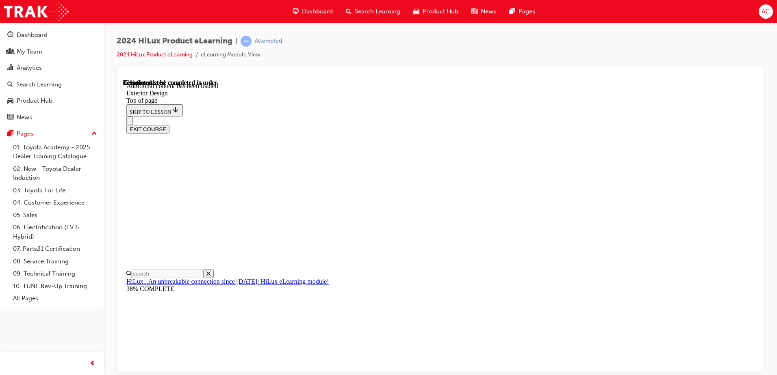
scroll to position [1449, 0]
drag, startPoint x: 431, startPoint y: 201, endPoint x: 425, endPoint y: 206, distance: 8.7
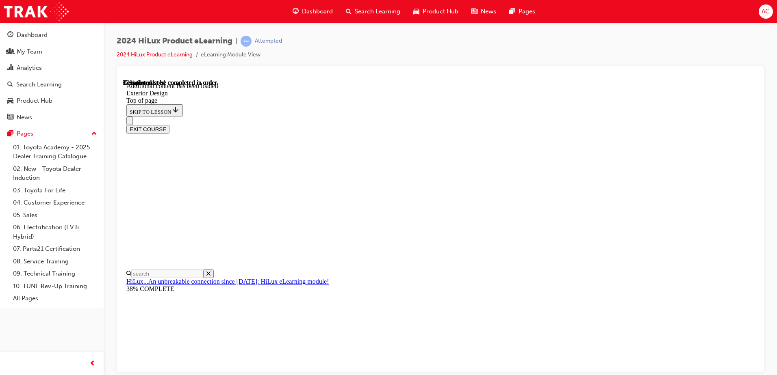
drag, startPoint x: 568, startPoint y: 188, endPoint x: 577, endPoint y: 198, distance: 13.5
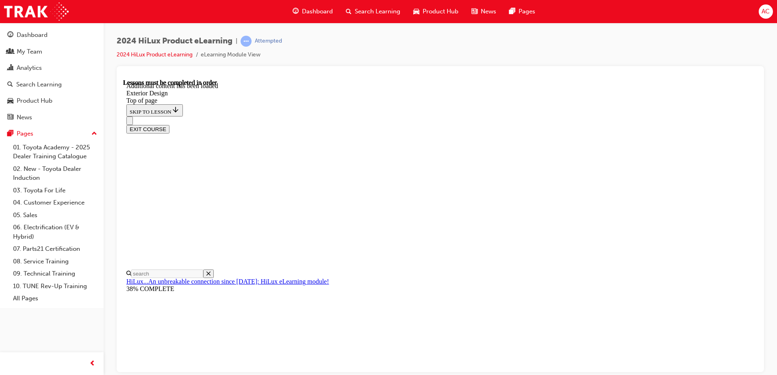
drag, startPoint x: 631, startPoint y: 208, endPoint x: 553, endPoint y: 310, distance: 128.1
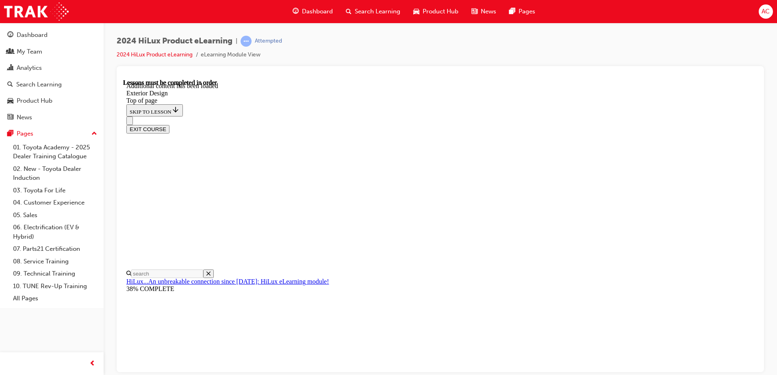
drag, startPoint x: 726, startPoint y: 334, endPoint x: 666, endPoint y: 294, distance: 72.0
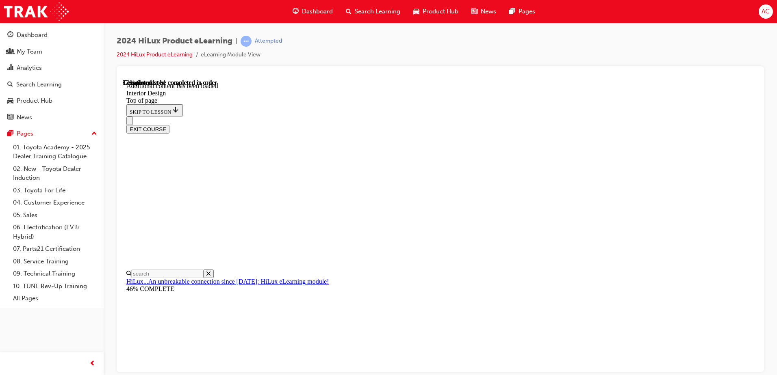
scroll to position [171, 0]
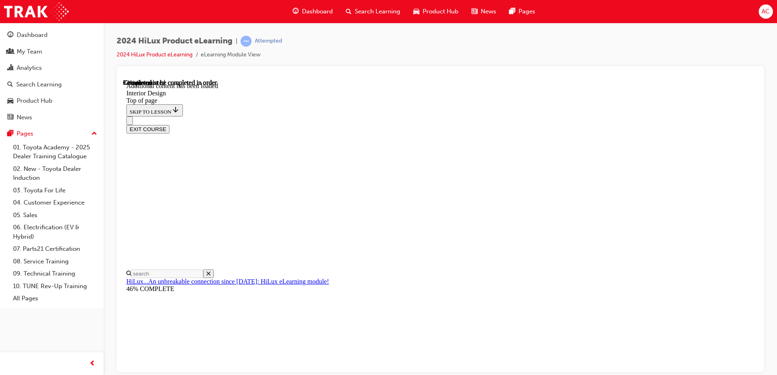
scroll to position [377, 0]
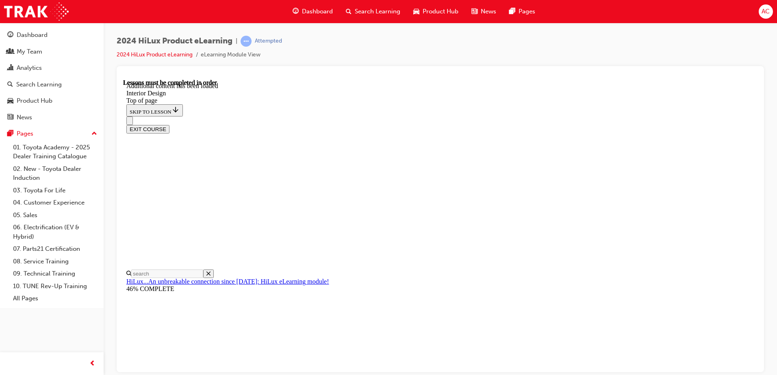
drag, startPoint x: 388, startPoint y: 120, endPoint x: 391, endPoint y: 128, distance: 8.9
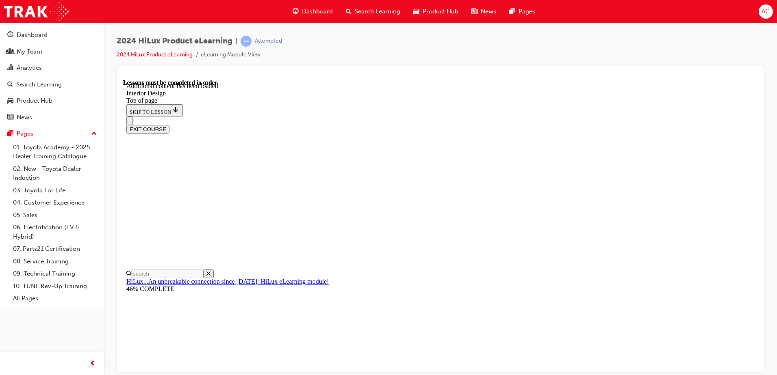
drag, startPoint x: 569, startPoint y: 219, endPoint x: 553, endPoint y: 208, distance: 19.8
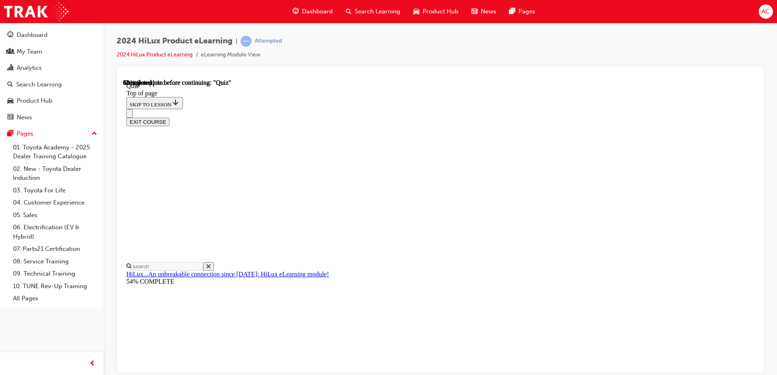
scroll to position [73, 0]
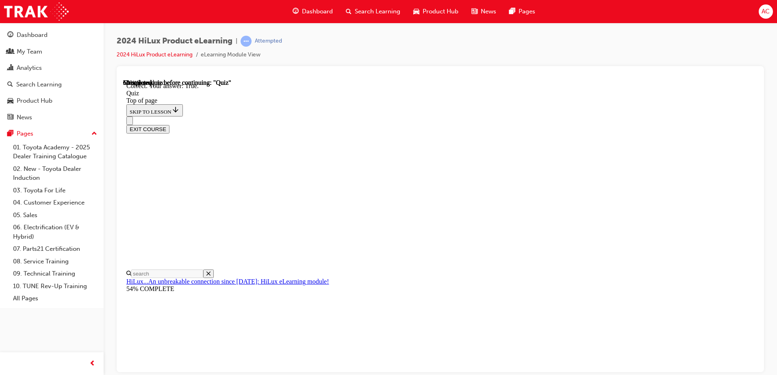
scroll to position [107, 0]
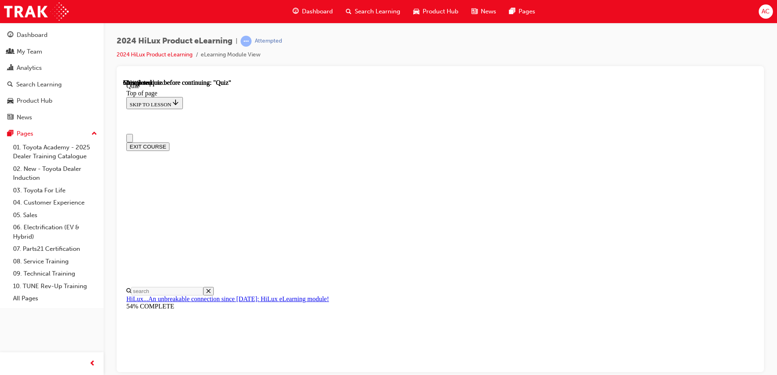
scroll to position [41, 0]
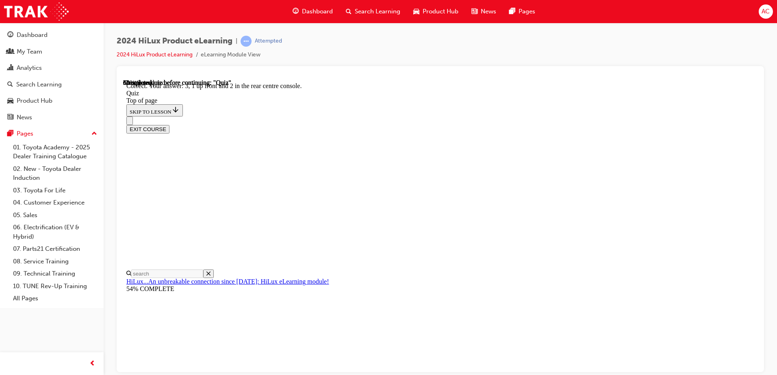
scroll to position [126, 0]
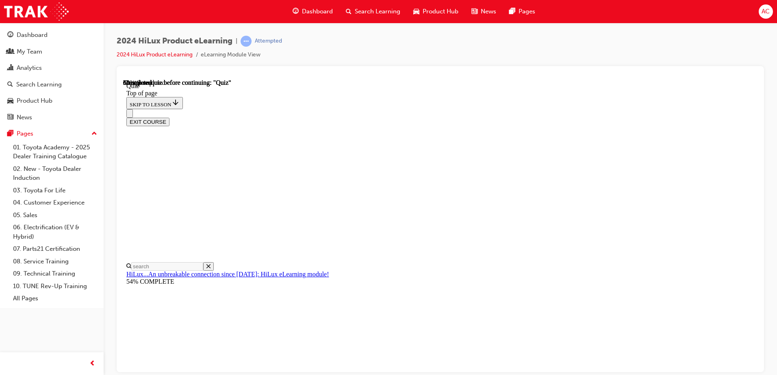
scroll to position [78, 0]
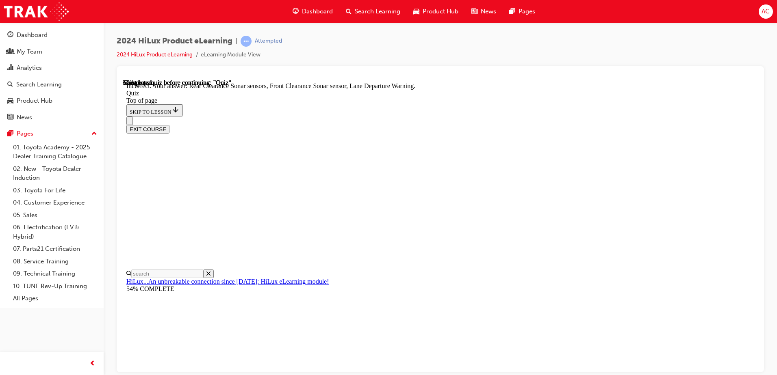
scroll to position [145, 0]
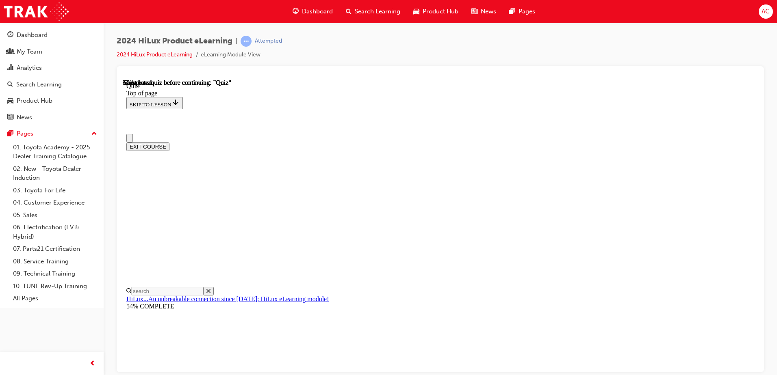
scroll to position [148, 0]
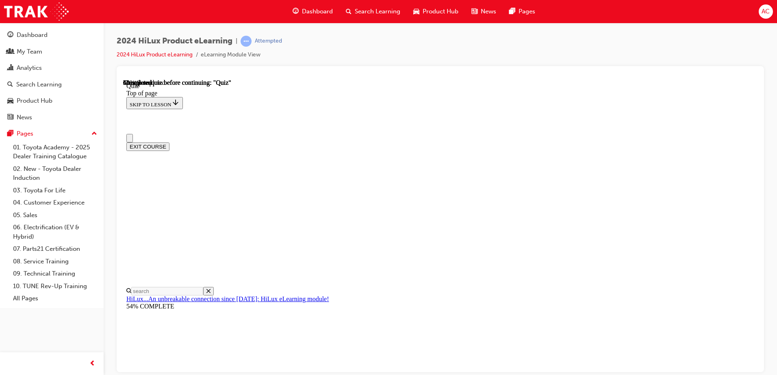
scroll to position [0, 0]
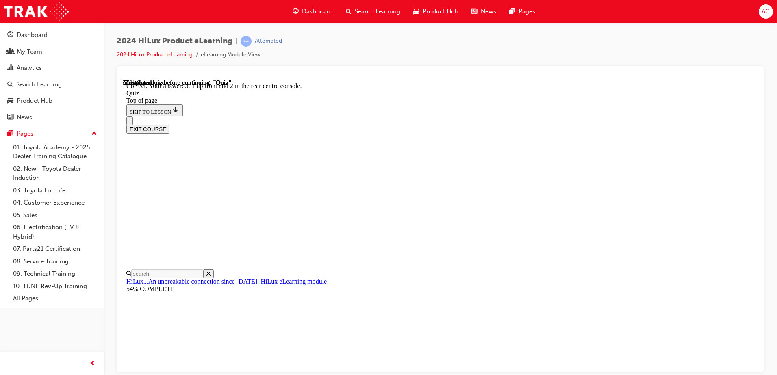
scroll to position [126, 0]
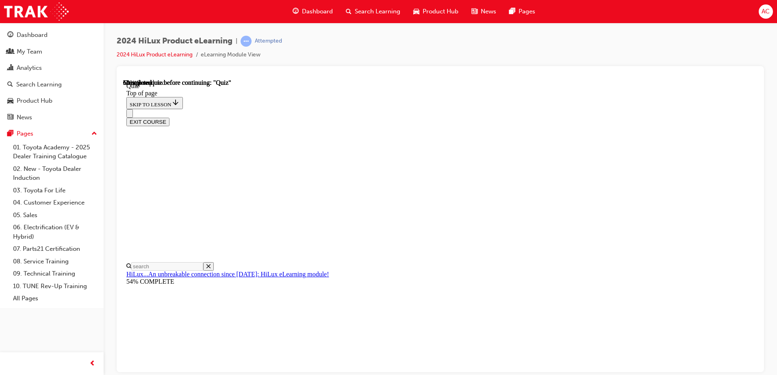
scroll to position [82, 0]
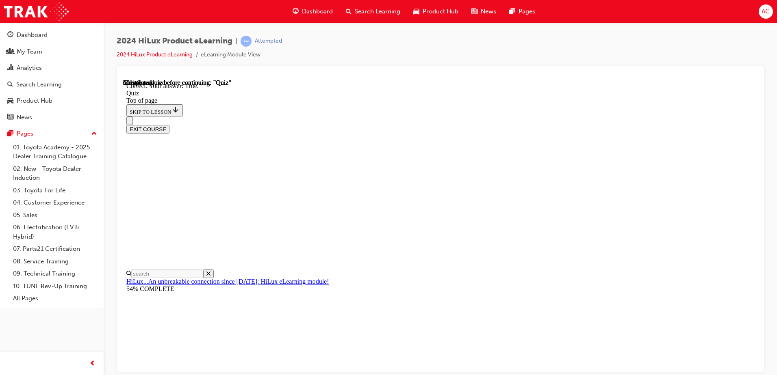
scroll to position [107, 0]
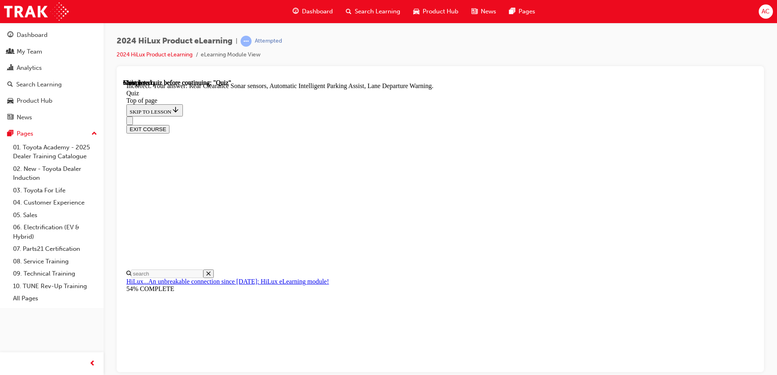
scroll to position [145, 0]
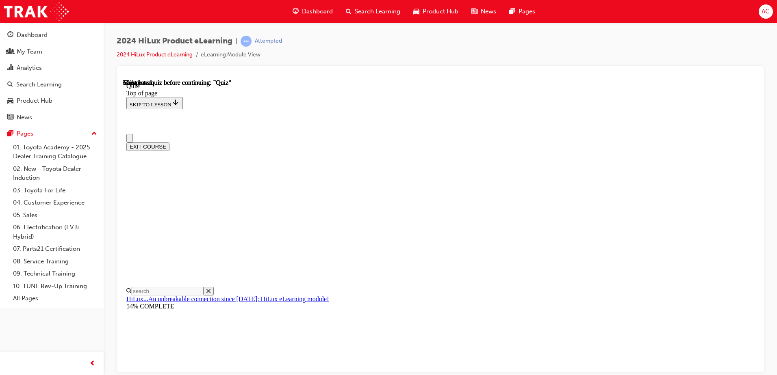
scroll to position [148, 0]
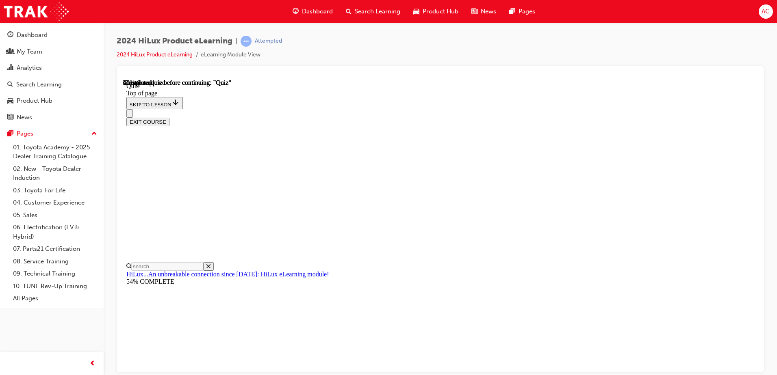
scroll to position [73, 0]
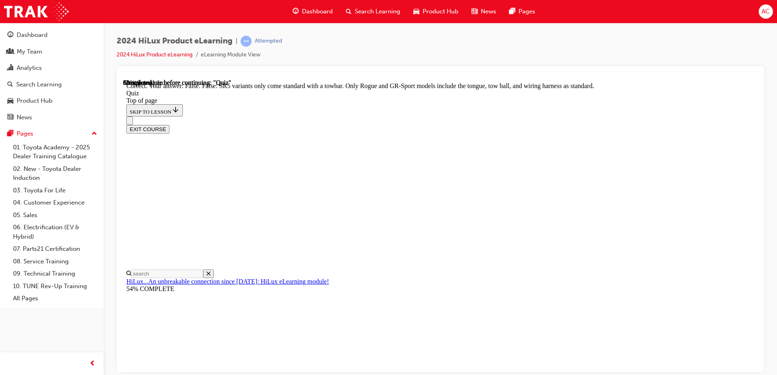
scroll to position [143, 0]
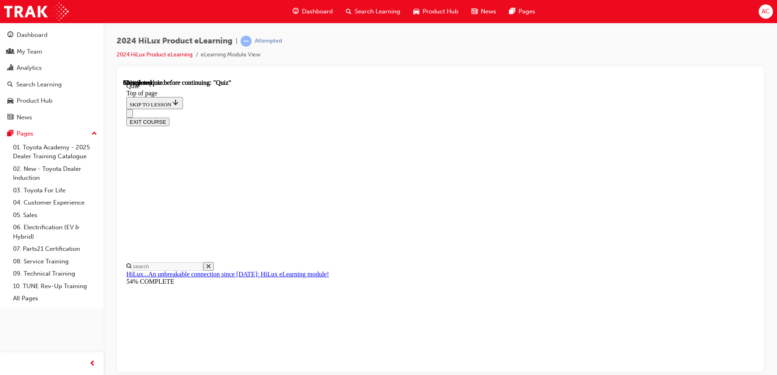
scroll to position [100, 0]
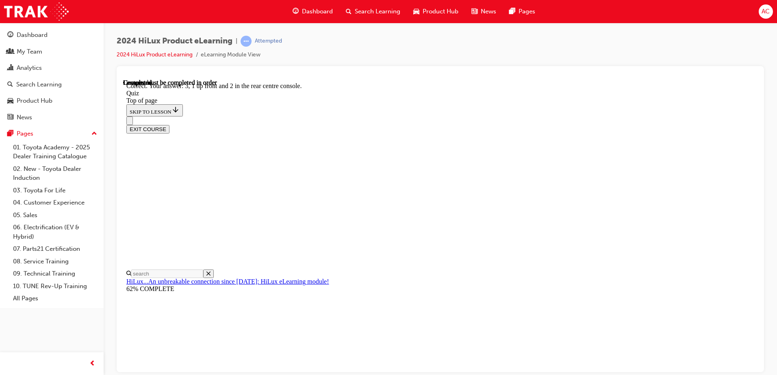
scroll to position [126, 0]
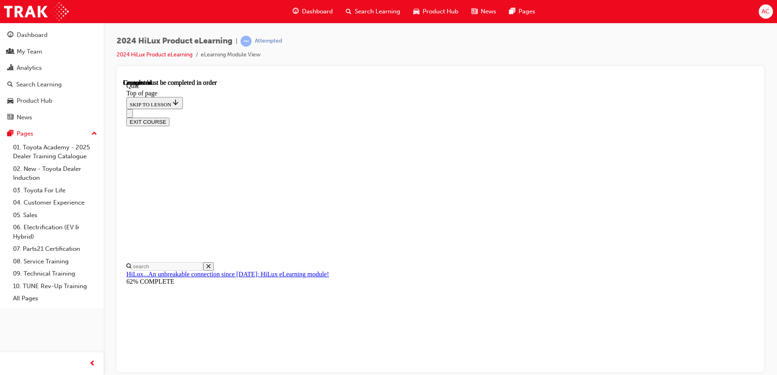
scroll to position [148, 0]
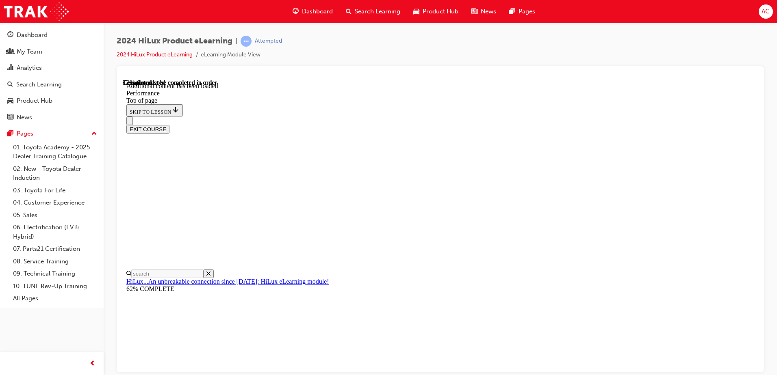
scroll to position [650, 0]
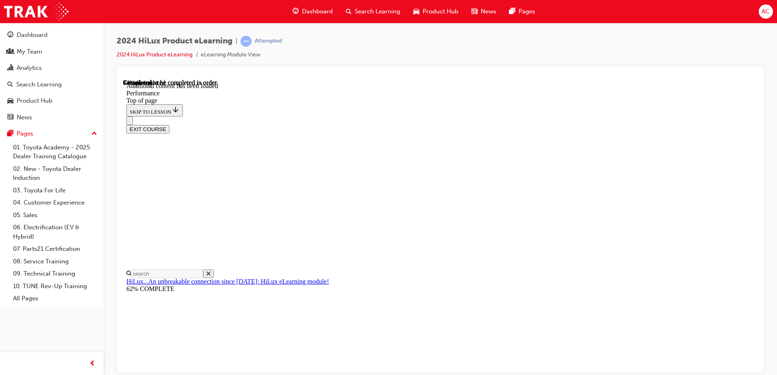
scroll to position [2936, 0]
drag, startPoint x: 464, startPoint y: 210, endPoint x: 473, endPoint y: 215, distance: 10.0
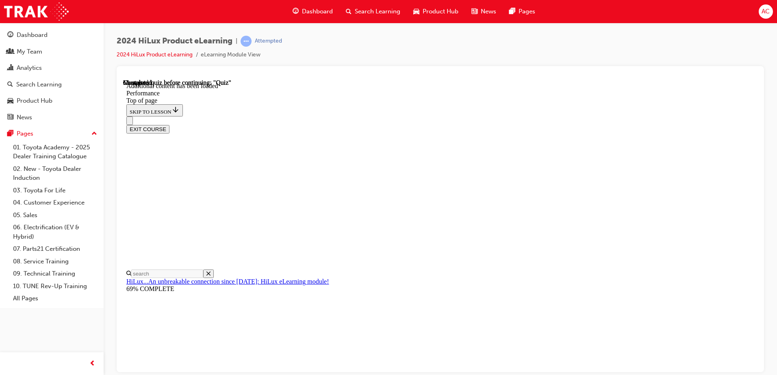
scroll to position [5750, 0]
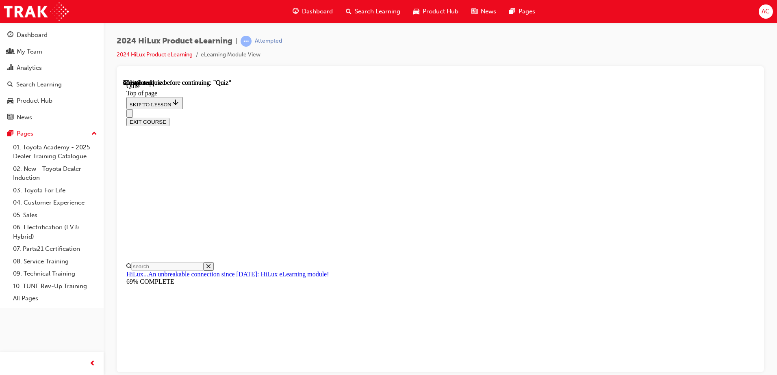
scroll to position [81, 0]
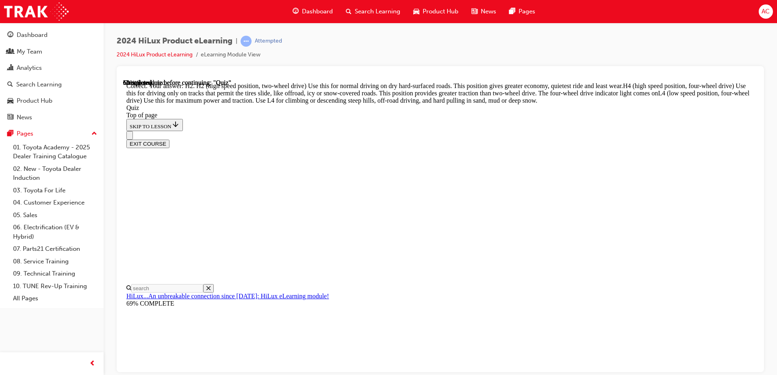
scroll to position [286, 0]
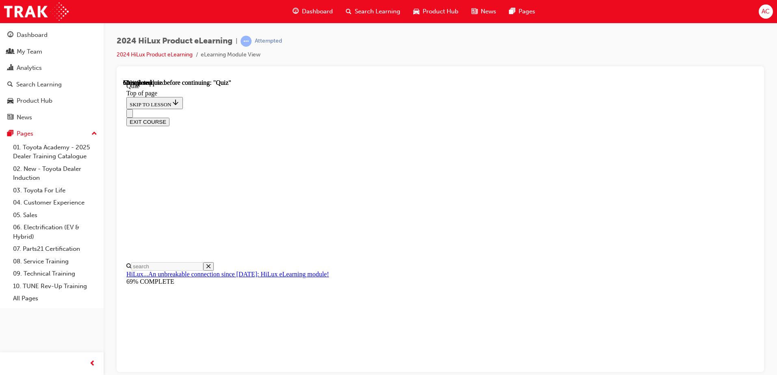
scroll to position [169, 0]
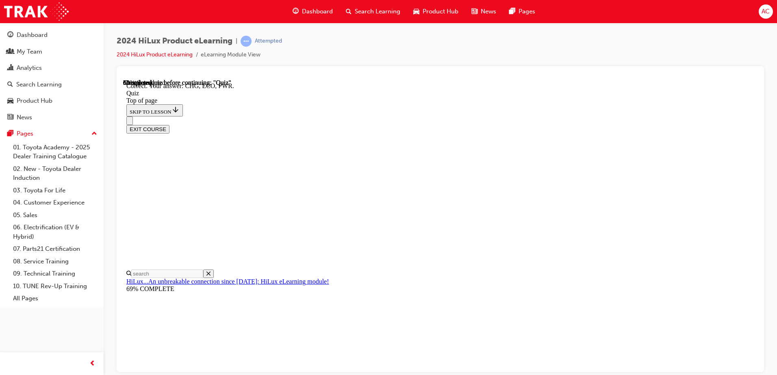
scroll to position [262, 0]
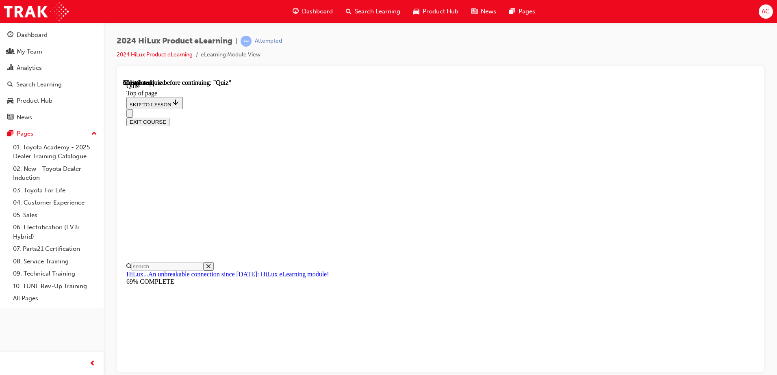
scroll to position [81, 0]
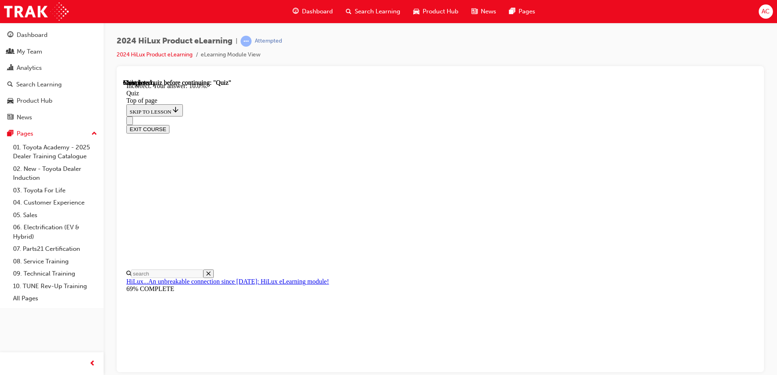
scroll to position [186, 0]
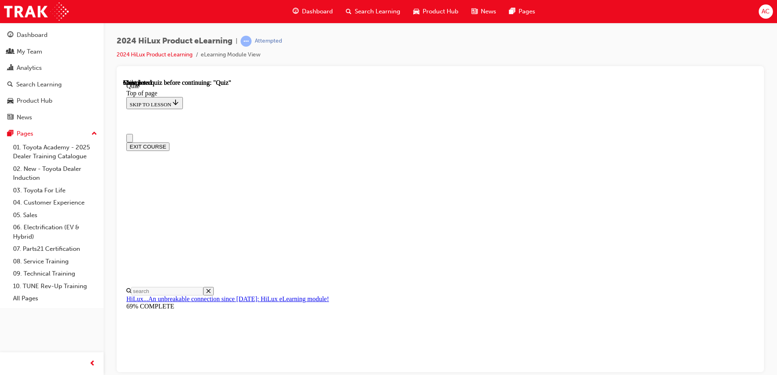
scroll to position [148, 0]
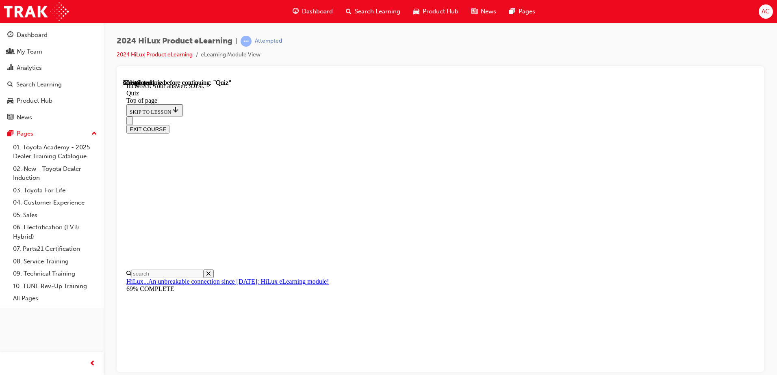
scroll to position [186, 0]
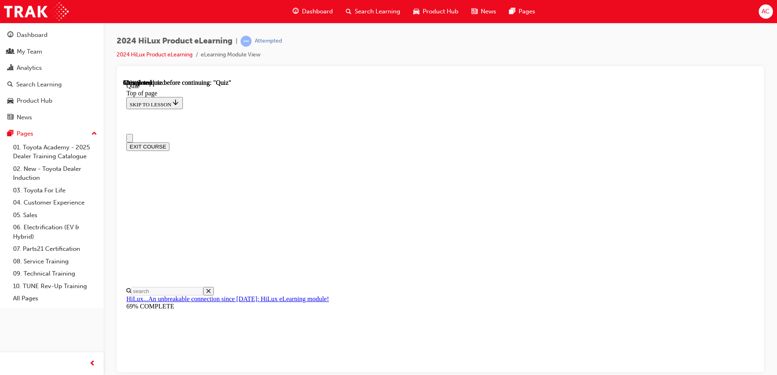
scroll to position [81, 0]
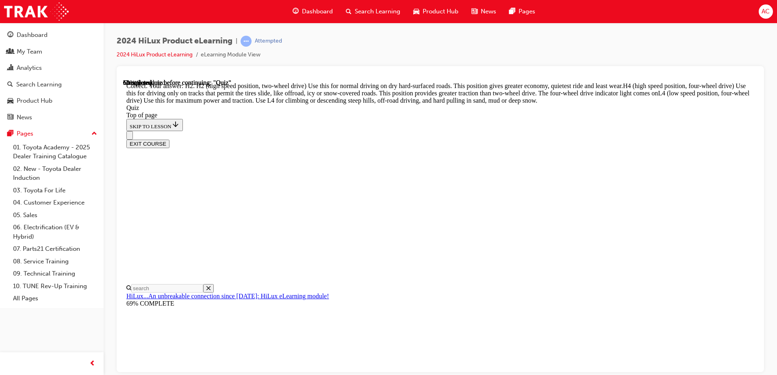
scroll to position [286, 0]
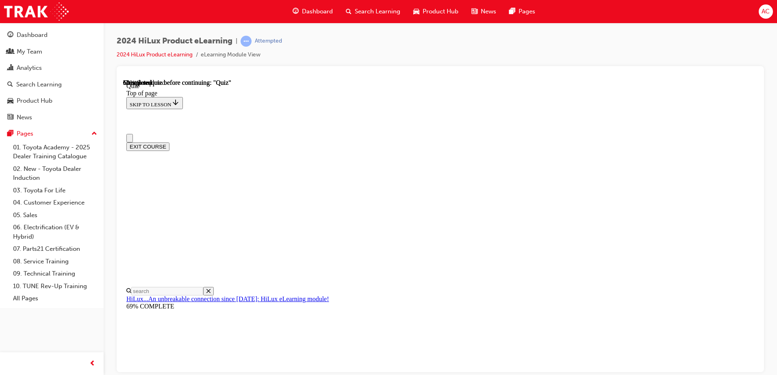
scroll to position [81, 0]
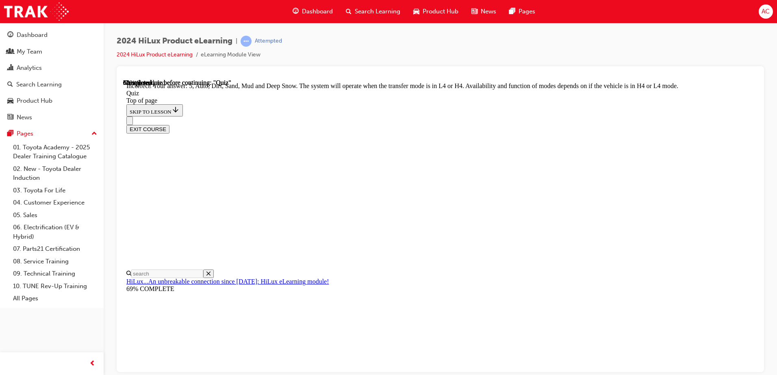
scroll to position [177, 0]
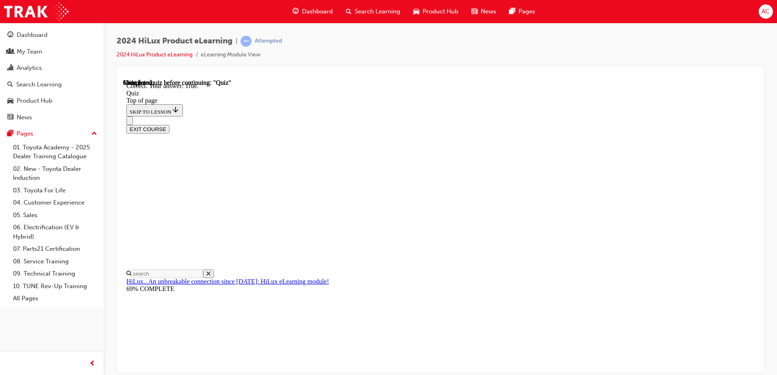
scroll to position [93, 0]
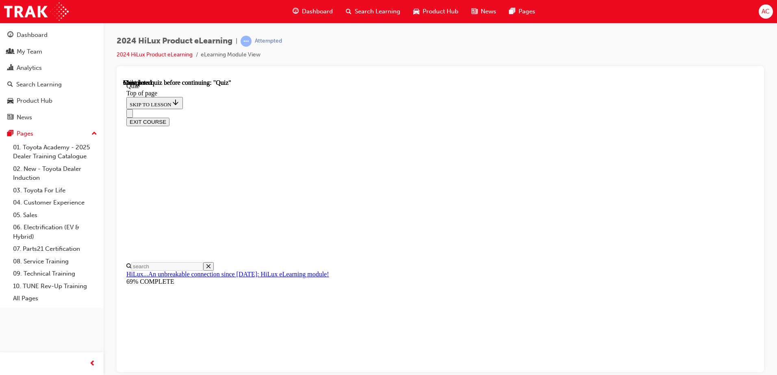
scroll to position [148, 0]
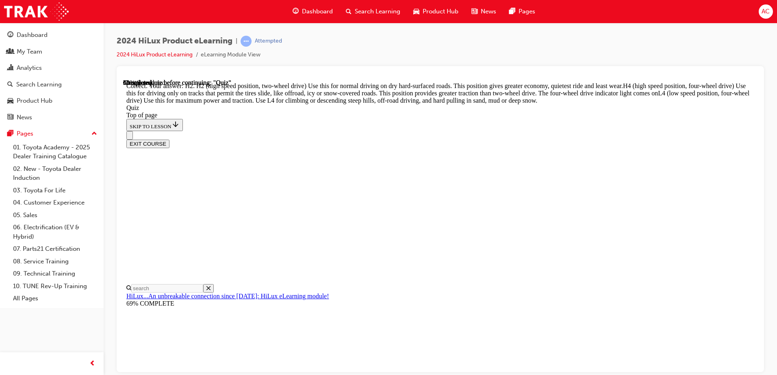
scroll to position [286, 0]
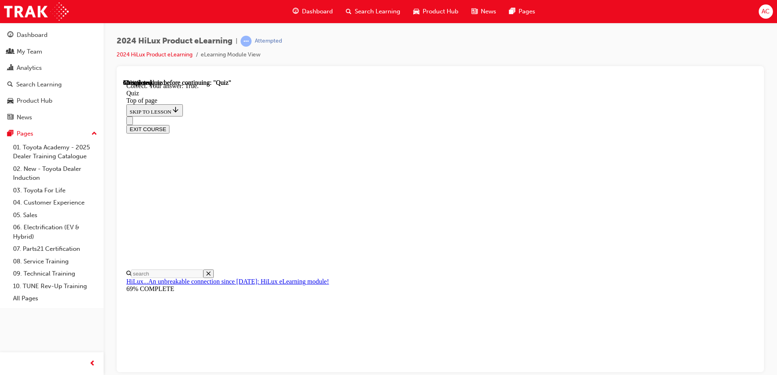
scroll to position [93, 0]
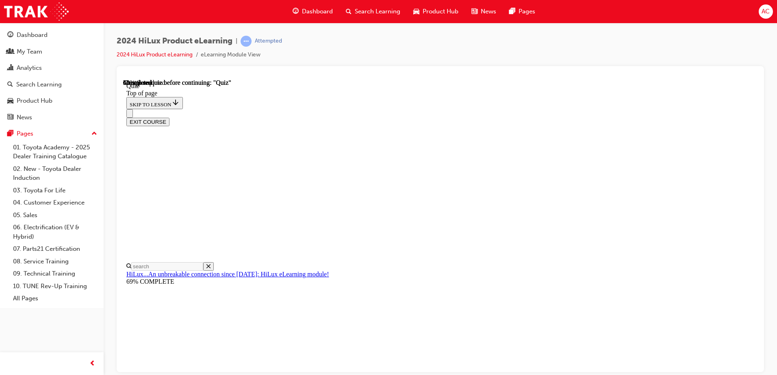
scroll to position [149, 0]
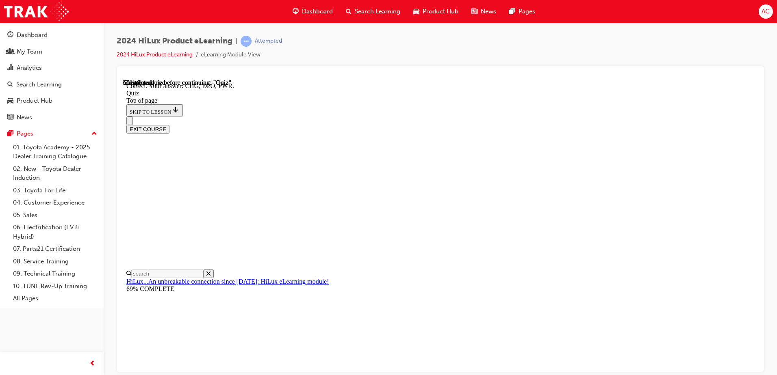
scroll to position [262, 0]
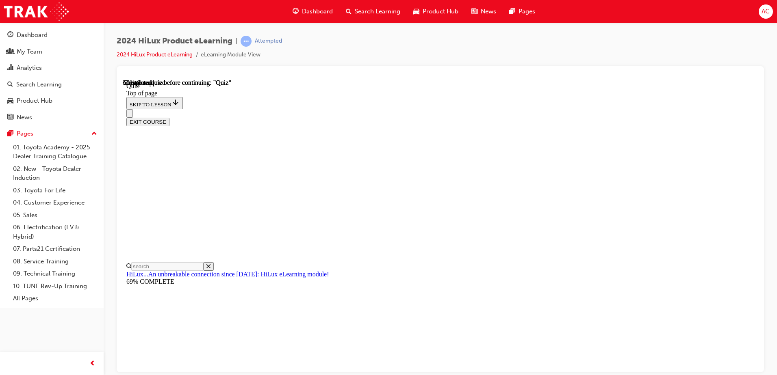
scroll to position [81, 0]
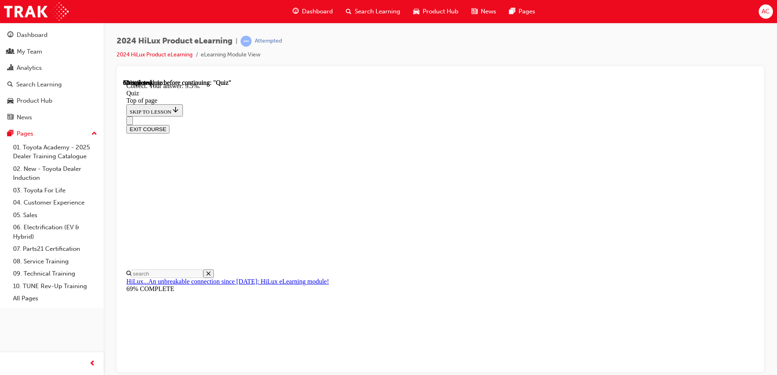
scroll to position [186, 0]
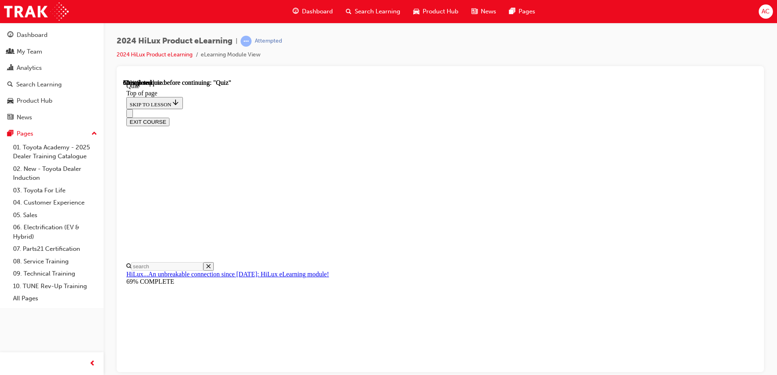
scroll to position [41, 0]
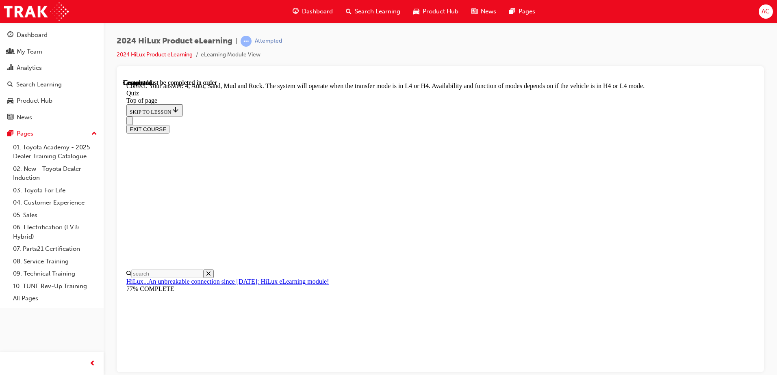
scroll to position [218, 0]
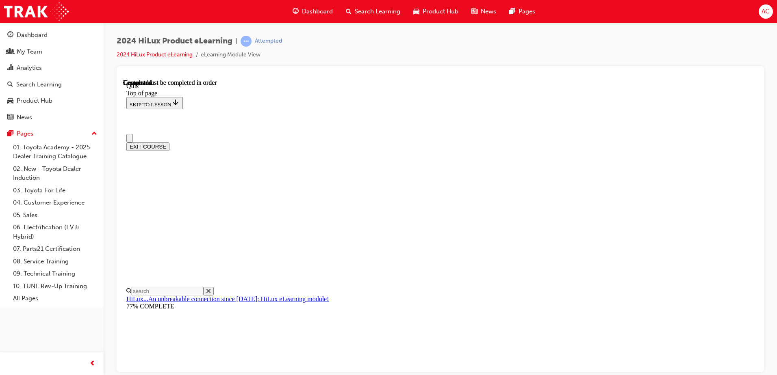
scroll to position [148, 0]
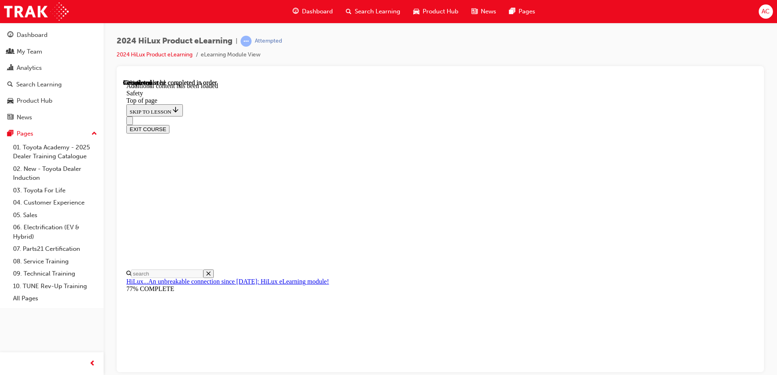
scroll to position [427, 0]
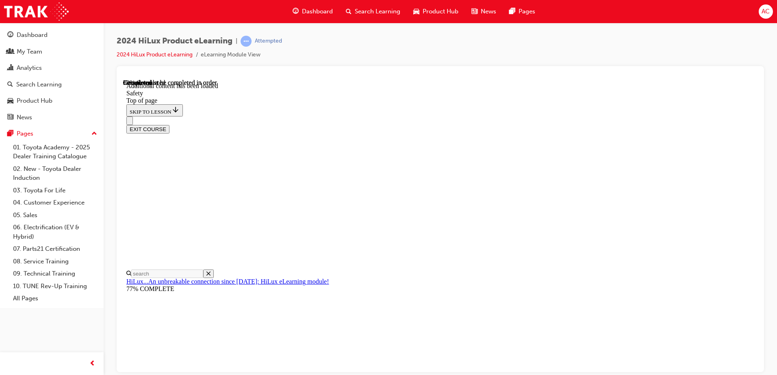
scroll to position [1692, 0]
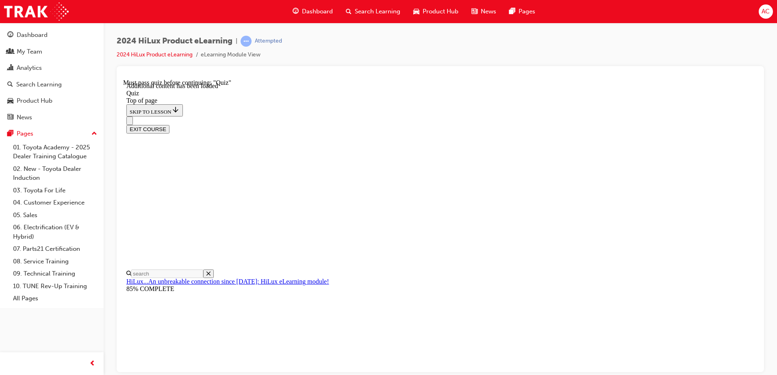
scroll to position [25, 0]
drag, startPoint x: 389, startPoint y: 284, endPoint x: 403, endPoint y: 288, distance: 15.2
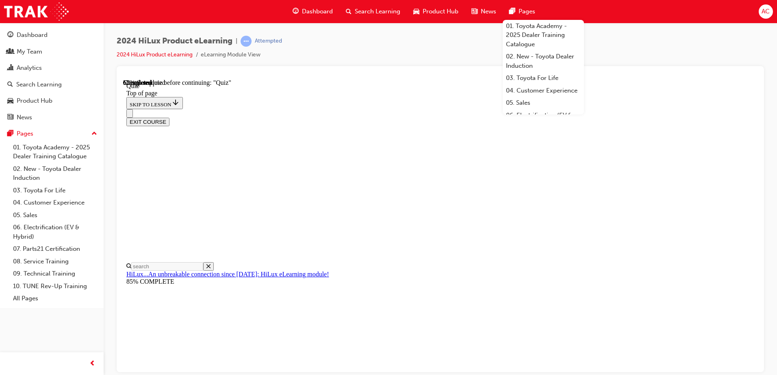
scroll to position [41, 0]
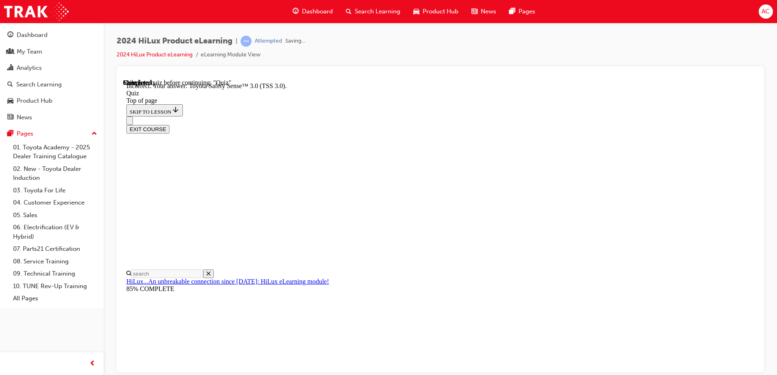
scroll to position [127, 0]
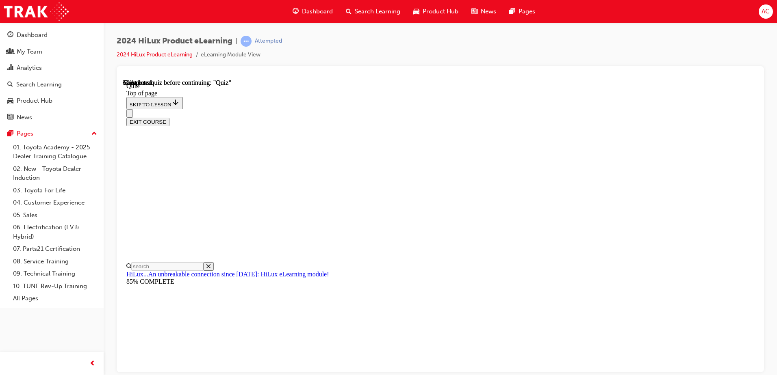
scroll to position [148, 0]
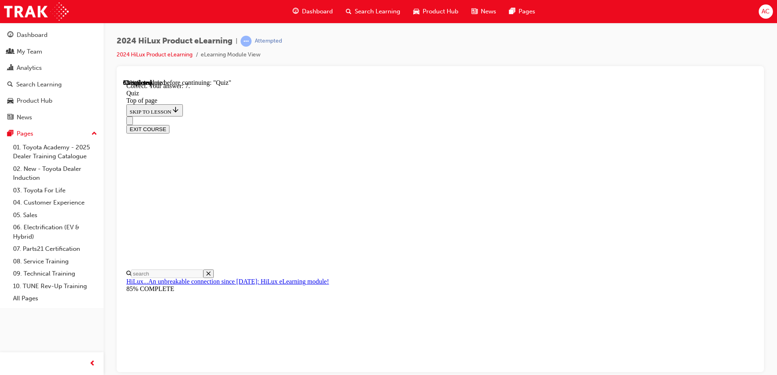
scroll to position [126, 0]
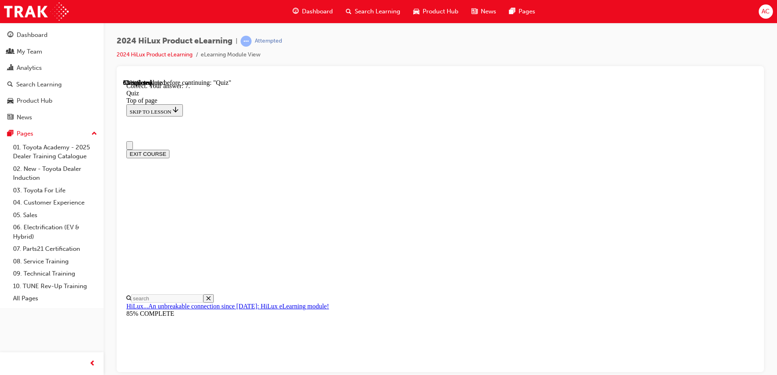
scroll to position [41, 0]
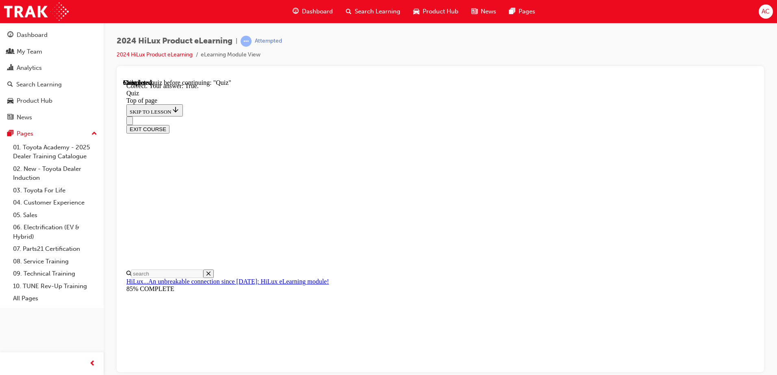
scroll to position [93, 0]
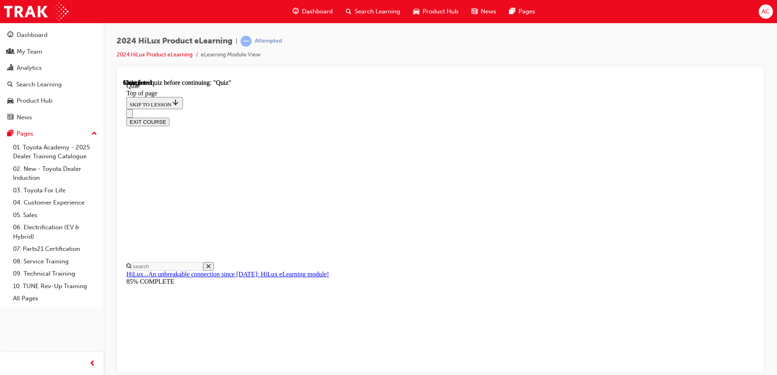
scroll to position [148, 0]
drag, startPoint x: 370, startPoint y: 311, endPoint x: 397, endPoint y: 309, distance: 27.3
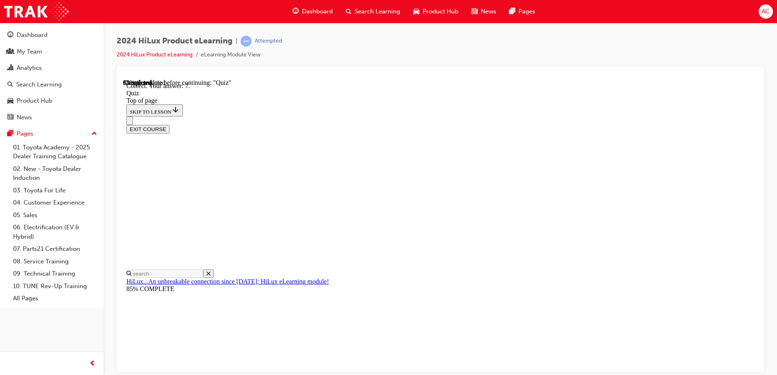
scroll to position [126, 0]
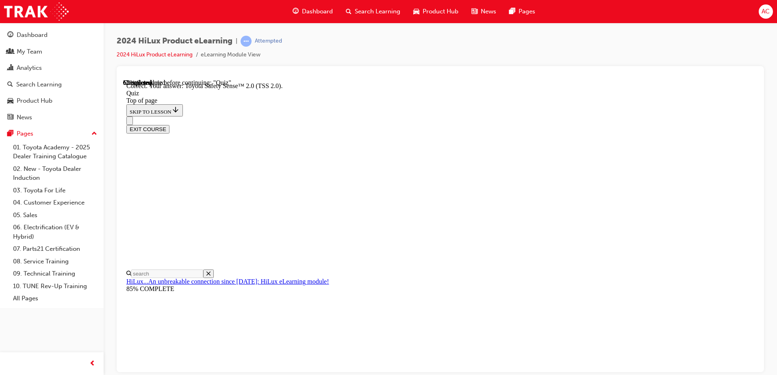
scroll to position [127, 0]
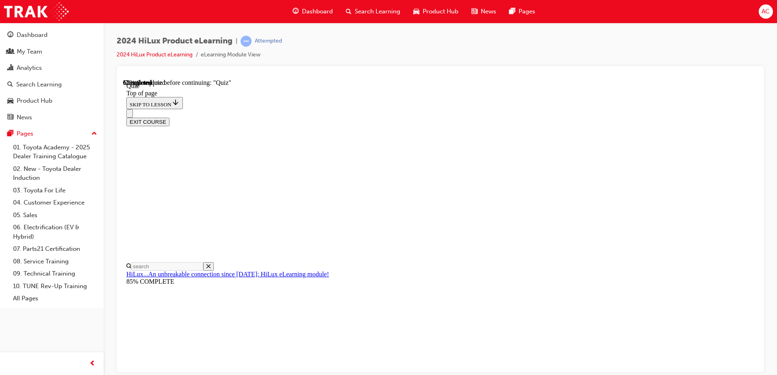
scroll to position [68, 0]
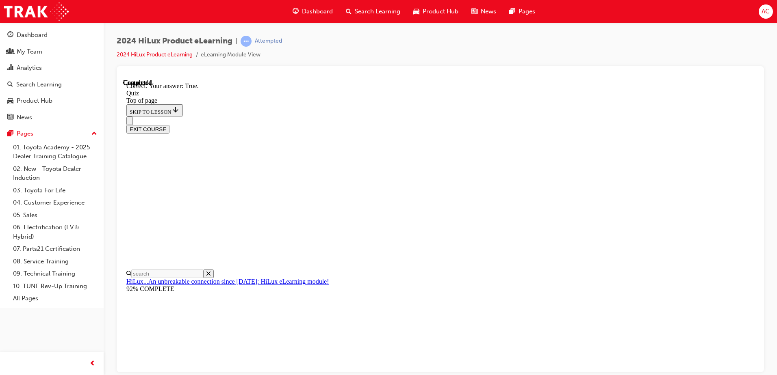
scroll to position [93, 0]
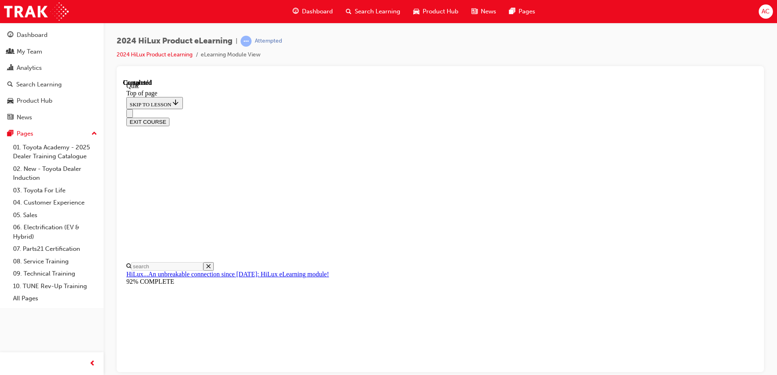
scroll to position [148, 0]
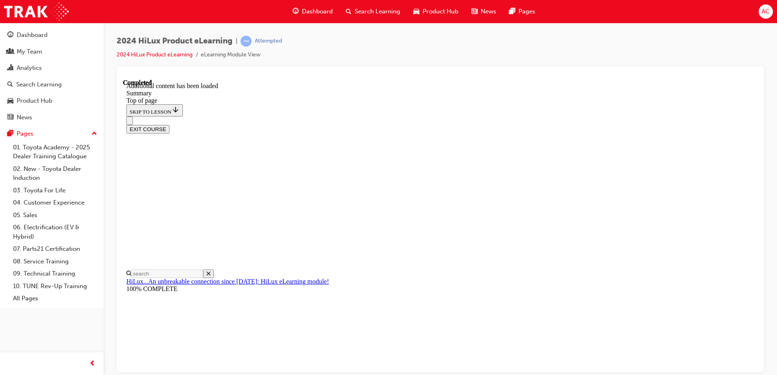
scroll to position [805, 0]
click at [169, 125] on button "EXIT COURSE" at bounding box center [147, 129] width 43 height 9
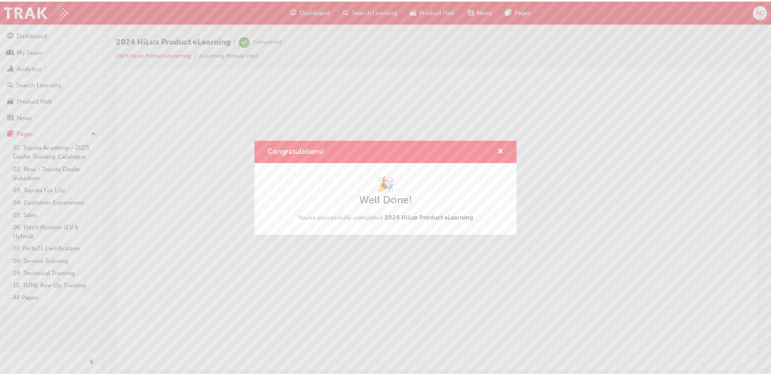
scroll to position [0, 0]
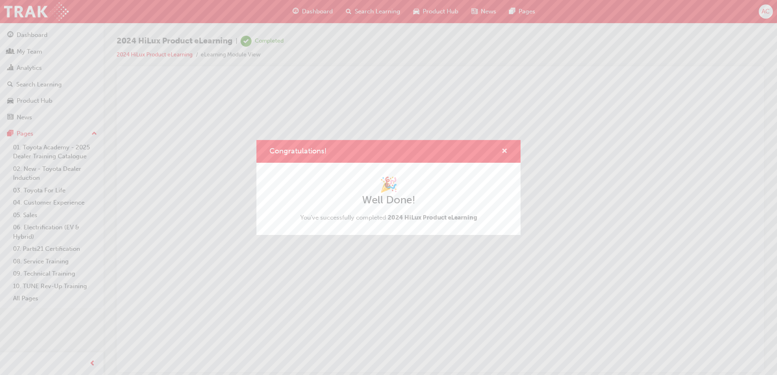
click at [503, 149] on span "cross-icon" at bounding box center [504, 151] width 6 height 7
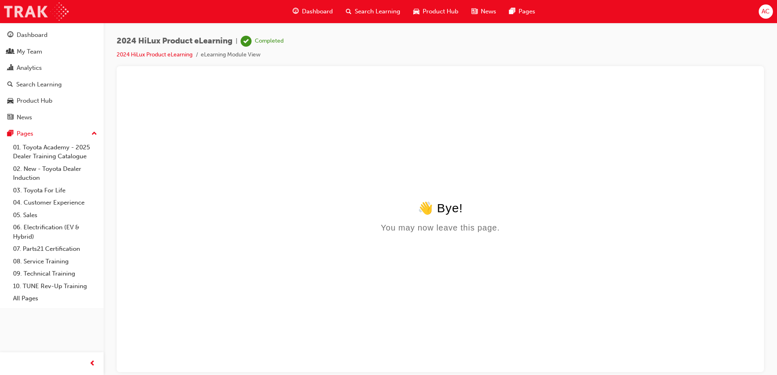
click at [18, 13] on img at bounding box center [36, 11] width 65 height 18
